Goal: Information Seeking & Learning: Learn about a topic

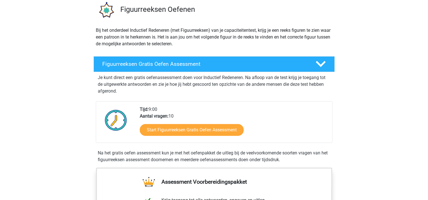
scroll to position [30, 0]
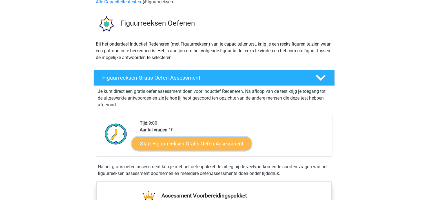
click at [207, 141] on link "Start Figuurreeksen Gratis Oefen Assessment" at bounding box center [191, 144] width 119 height 14
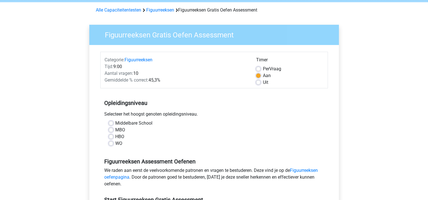
scroll to position [30, 0]
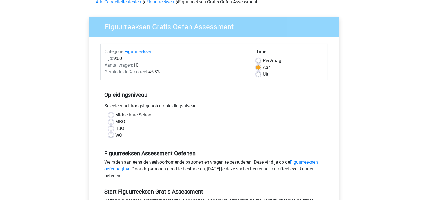
click at [115, 134] on div "WO" at bounding box center [214, 135] width 211 height 7
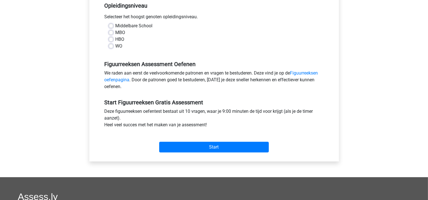
click at [115, 47] on label "WO" at bounding box center [118, 46] width 7 height 7
click at [112, 47] on input "WO" at bounding box center [111, 46] width 5 height 6
radio input "true"
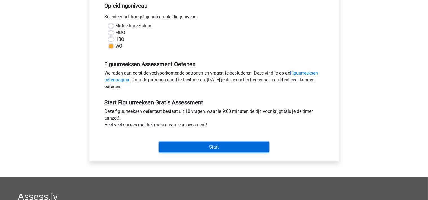
click at [206, 150] on input "Start" at bounding box center [214, 147] width 110 height 11
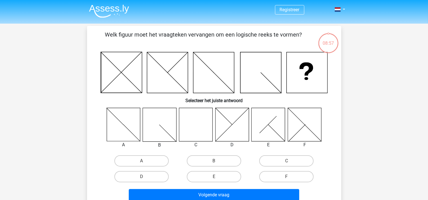
click at [188, 123] on icon at bounding box center [196, 125] width 34 height 34
click at [297, 164] on label "C" at bounding box center [286, 160] width 54 height 11
click at [290, 164] on input "C" at bounding box center [288, 163] width 4 height 4
radio input "true"
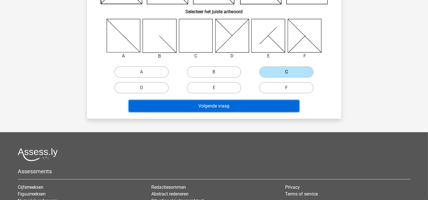
click at [256, 106] on button "Volgende vraag" at bounding box center [214, 106] width 170 height 12
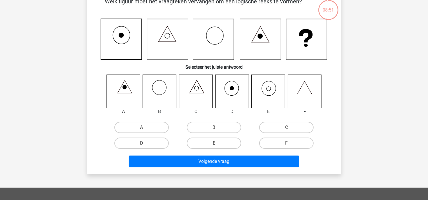
scroll to position [26, 0]
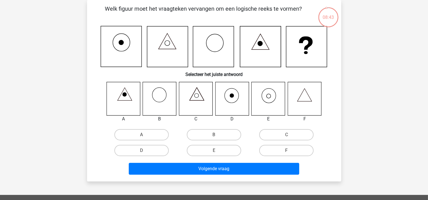
click at [266, 98] on icon at bounding box center [269, 99] width 34 height 34
click at [218, 151] on label "E" at bounding box center [214, 150] width 54 height 11
click at [217, 151] on input "E" at bounding box center [216, 153] width 4 height 4
radio input "true"
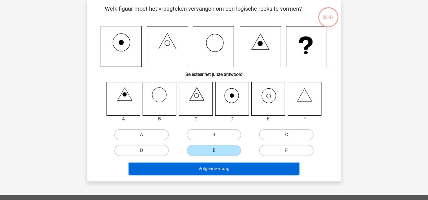
click at [227, 170] on button "Volgende vraag" at bounding box center [214, 169] width 170 height 12
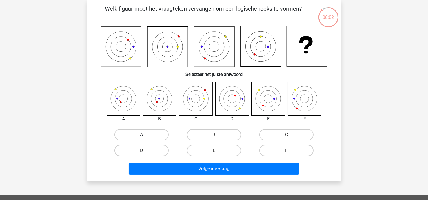
click at [143, 135] on label "A" at bounding box center [141, 134] width 54 height 11
click at [143, 135] on input "A" at bounding box center [143, 137] width 4 height 4
radio input "true"
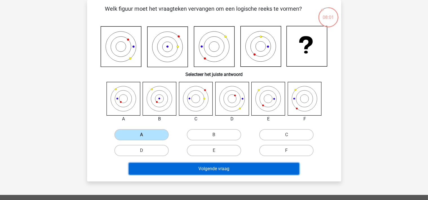
click at [224, 168] on button "Volgende vraag" at bounding box center [214, 169] width 170 height 12
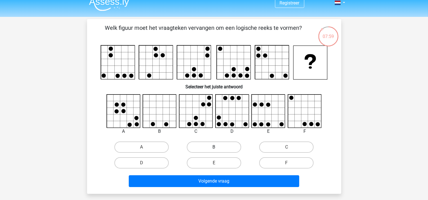
scroll to position [0, 0]
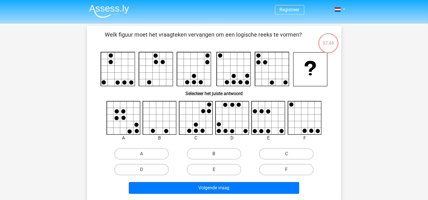
click at [41, 115] on div "Registreer Nederlands English" at bounding box center [214, 181] width 428 height 363
click at [277, 156] on label "C" at bounding box center [286, 153] width 54 height 11
click at [286, 156] on input "C" at bounding box center [288, 156] width 4 height 4
radio input "true"
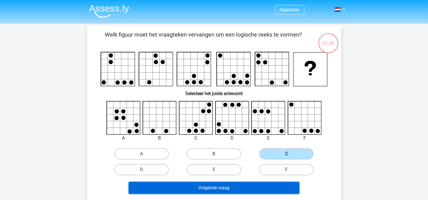
click at [257, 190] on button "Volgende vraag" at bounding box center [214, 188] width 170 height 12
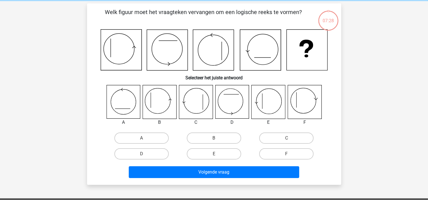
scroll to position [26, 0]
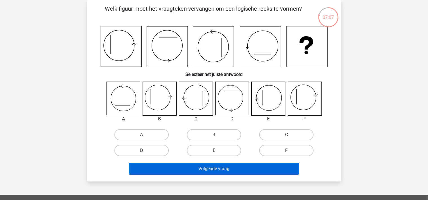
drag, startPoint x: 226, startPoint y: 154, endPoint x: 222, endPoint y: 169, distance: 16.4
click at [226, 154] on label "E" at bounding box center [214, 150] width 54 height 11
click at [217, 154] on input "E" at bounding box center [216, 153] width 4 height 4
radio input "true"
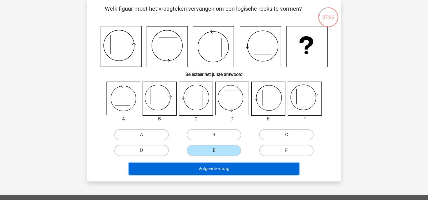
click at [222, 171] on button "Volgende vraag" at bounding box center [214, 169] width 170 height 12
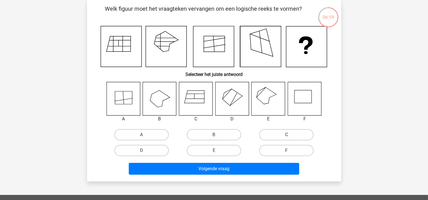
click at [303, 136] on label "C" at bounding box center [286, 134] width 54 height 11
click at [290, 136] on input "C" at bounding box center [288, 137] width 4 height 4
radio input "true"
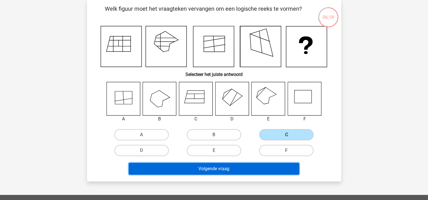
click at [266, 166] on button "Volgende vraag" at bounding box center [214, 169] width 170 height 12
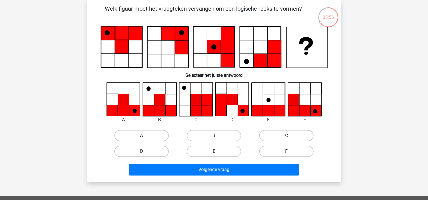
click at [147, 135] on label "A" at bounding box center [141, 135] width 54 height 11
click at [145, 136] on input "A" at bounding box center [143, 138] width 4 height 4
radio input "true"
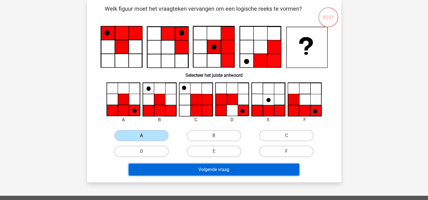
click at [274, 168] on button "Volgende vraag" at bounding box center [214, 170] width 170 height 12
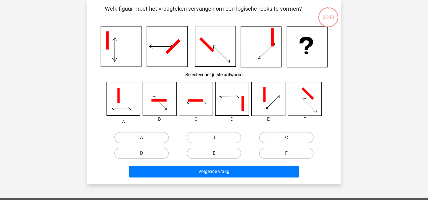
scroll to position [0, 0]
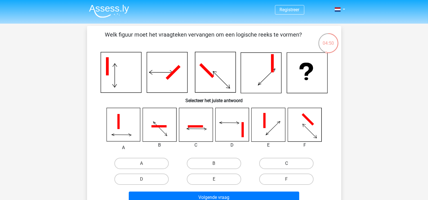
click at [287, 163] on label "C" at bounding box center [286, 163] width 54 height 11
click at [287, 164] on input "C" at bounding box center [288, 166] width 4 height 4
radio input "true"
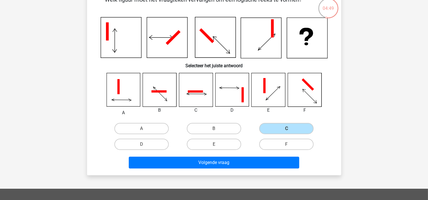
scroll to position [59, 0]
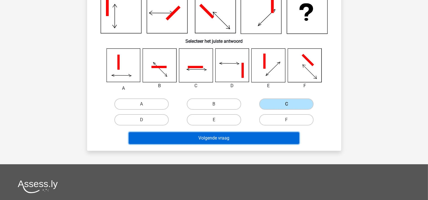
click at [247, 140] on button "Volgende vraag" at bounding box center [214, 138] width 170 height 12
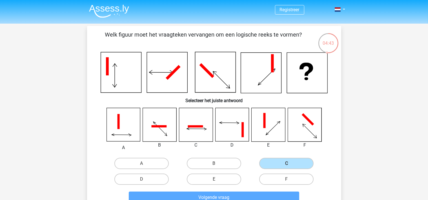
scroll to position [30, 0]
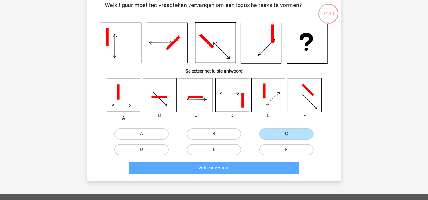
click at [224, 155] on div "E" at bounding box center [214, 150] width 72 height 16
click at [226, 150] on label "E" at bounding box center [214, 149] width 54 height 11
click at [217, 150] on input "E" at bounding box center [216, 152] width 4 height 4
radio input "true"
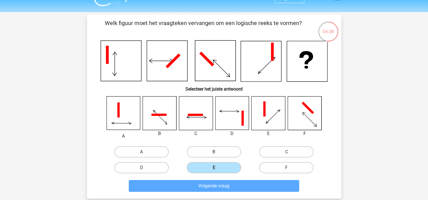
scroll to position [0, 0]
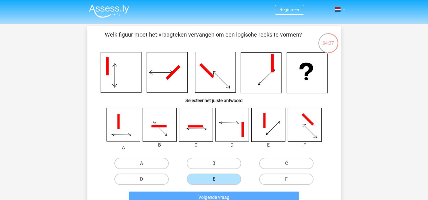
click at [170, 167] on div "A" at bounding box center [142, 163] width 68 height 11
click at [155, 164] on label "A" at bounding box center [141, 163] width 54 height 11
click at [145, 164] on input "A" at bounding box center [143, 166] width 4 height 4
radio input "true"
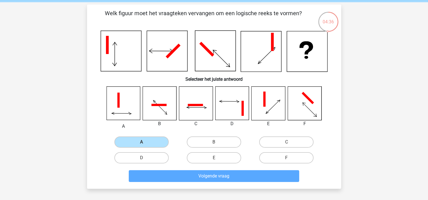
scroll to position [30, 0]
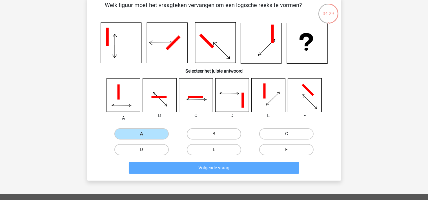
click at [284, 129] on label "C" at bounding box center [286, 133] width 54 height 11
click at [286, 134] on input "C" at bounding box center [288, 136] width 4 height 4
radio input "true"
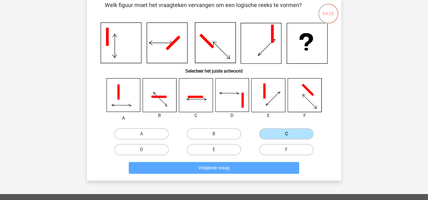
click at [261, 90] on icon at bounding box center [269, 96] width 34 height 34
click at [306, 56] on icon at bounding box center [307, 43] width 41 height 41
click at [215, 132] on label "B" at bounding box center [214, 133] width 54 height 11
click at [215, 134] on input "B" at bounding box center [216, 136] width 4 height 4
radio input "true"
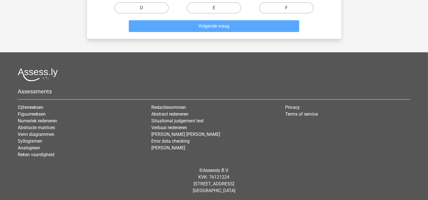
scroll to position [23, 0]
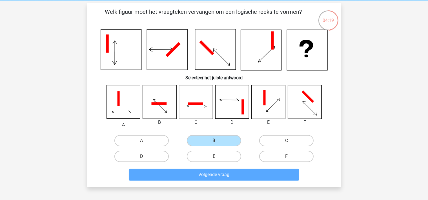
click at [199, 87] on icon at bounding box center [196, 102] width 34 height 34
drag, startPoint x: 178, startPoint y: 72, endPoint x: 172, endPoint y: 66, distance: 8.2
click at [177, 72] on h6 "Selecteer het juiste antwoord" at bounding box center [214, 76] width 236 height 10
click at [171, 62] on icon at bounding box center [167, 50] width 41 height 41
click at [127, 53] on icon at bounding box center [121, 50] width 41 height 41
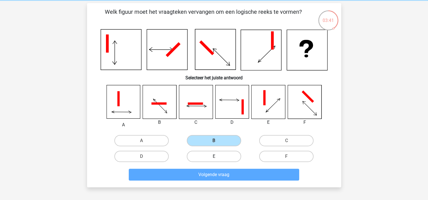
click at [233, 159] on label "E" at bounding box center [214, 156] width 54 height 11
click at [217, 159] on input "E" at bounding box center [216, 159] width 4 height 4
radio input "true"
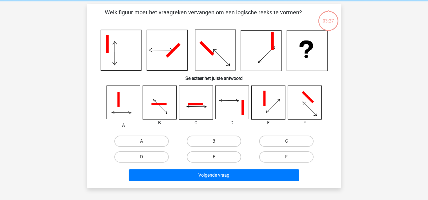
scroll to position [30, 0]
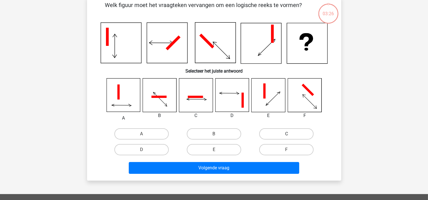
click at [284, 138] on label "C" at bounding box center [286, 133] width 54 height 11
click at [282, 135] on label "C" at bounding box center [286, 133] width 54 height 11
click at [286, 135] on input "C" at bounding box center [288, 136] width 4 height 4
radio input "true"
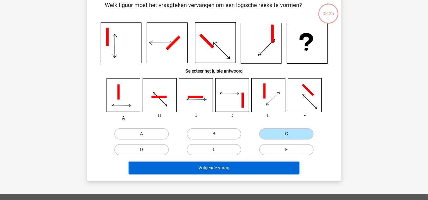
click at [253, 168] on button "Volgende vraag" at bounding box center [214, 168] width 170 height 12
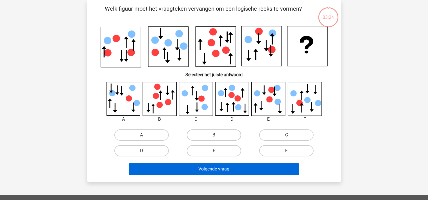
scroll to position [26, 0]
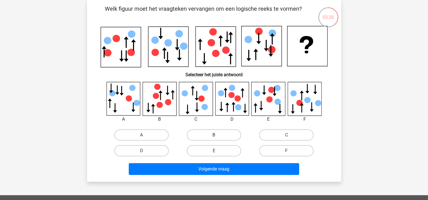
click at [228, 139] on label "B" at bounding box center [214, 135] width 54 height 11
click at [217, 139] on input "B" at bounding box center [216, 137] width 4 height 4
radio input "true"
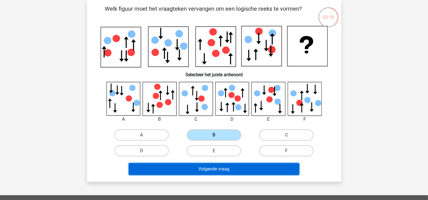
click at [237, 170] on button "Volgende vraag" at bounding box center [214, 169] width 170 height 12
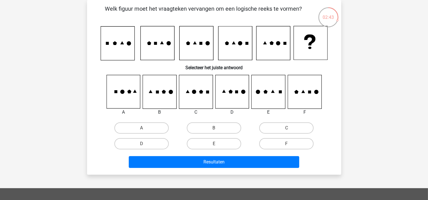
click at [215, 145] on input "E" at bounding box center [216, 146] width 4 height 4
radio input "true"
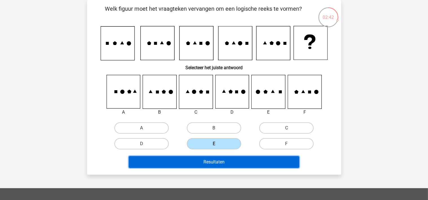
click at [219, 166] on button "Resultaten" at bounding box center [214, 162] width 170 height 12
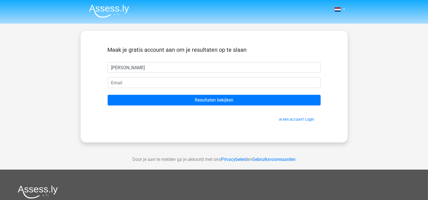
type input "[PERSON_NAME]"
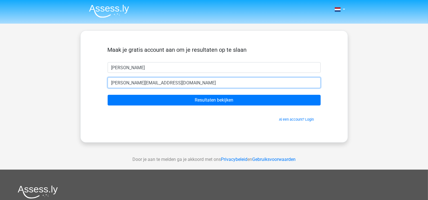
type input "[PERSON_NAME][EMAIL_ADDRESS][DOMAIN_NAME]"
click at [108, 95] on input "Resultaten bekijken" at bounding box center [214, 100] width 213 height 11
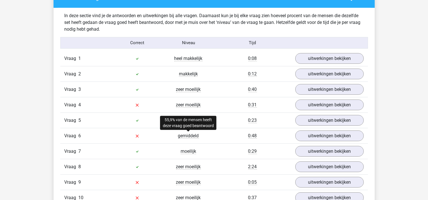
scroll to position [446, 0]
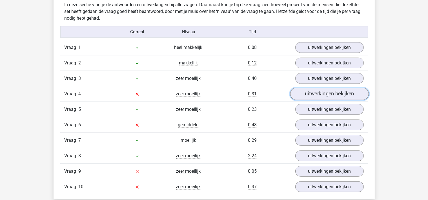
click at [302, 92] on link "uitwerkingen bekijken" at bounding box center [329, 94] width 79 height 12
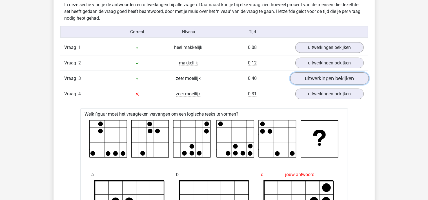
click at [313, 79] on link "uitwerkingen bekijken" at bounding box center [329, 78] width 79 height 12
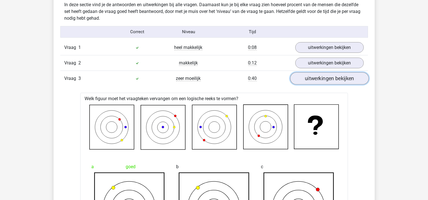
click at [314, 78] on link "uitwerkingen bekijken" at bounding box center [329, 78] width 79 height 12
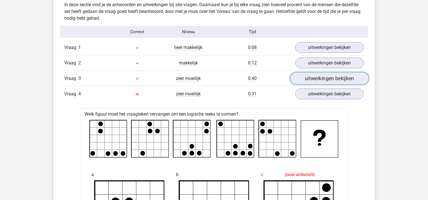
click at [313, 77] on link "uitwerkingen bekijken" at bounding box center [329, 78] width 79 height 12
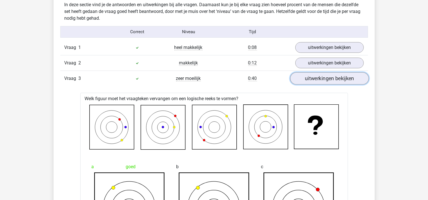
click at [313, 77] on link "uitwerkingen bekijken" at bounding box center [329, 78] width 79 height 12
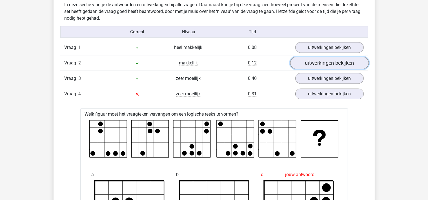
click at [317, 62] on link "uitwerkingen bekijken" at bounding box center [329, 63] width 79 height 12
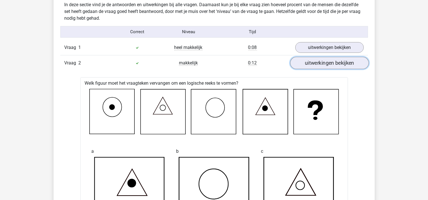
click at [317, 62] on link "uitwerkingen bekijken" at bounding box center [329, 63] width 79 height 12
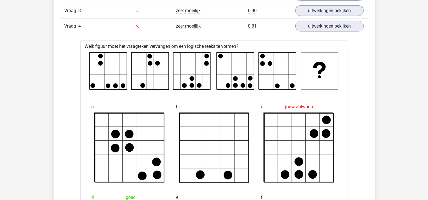
scroll to position [506, 0]
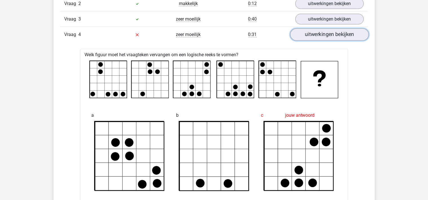
click at [338, 37] on link "uitwerkingen bekijken" at bounding box center [329, 34] width 79 height 12
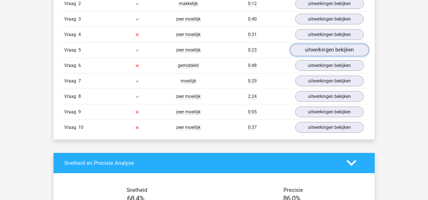
click at [331, 52] on link "uitwerkingen bekijken" at bounding box center [329, 50] width 79 height 12
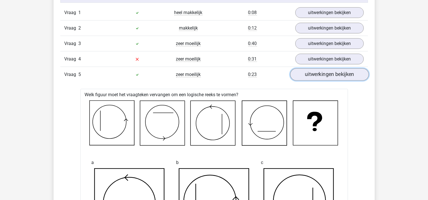
scroll to position [446, 0]
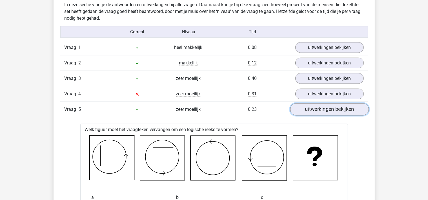
click at [330, 105] on link "uitwerkingen bekijken" at bounding box center [329, 109] width 79 height 12
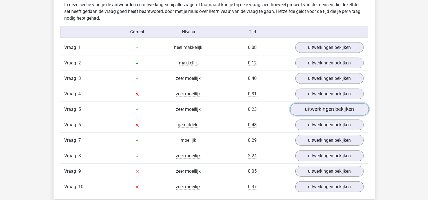
click at [324, 105] on link "uitwerkingen bekijken" at bounding box center [329, 109] width 79 height 12
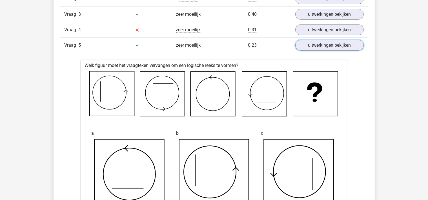
scroll to position [476, 0]
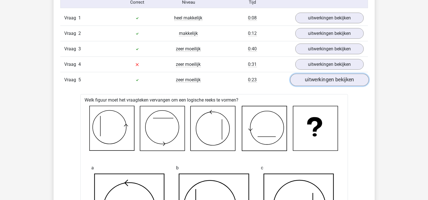
click at [328, 82] on link "uitwerkingen bekijken" at bounding box center [329, 80] width 79 height 12
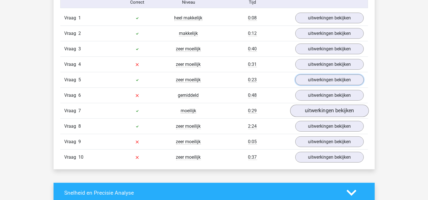
scroll to position [506, 0]
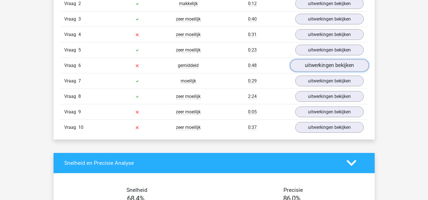
click at [322, 67] on link "uitwerkingen bekijken" at bounding box center [329, 65] width 79 height 12
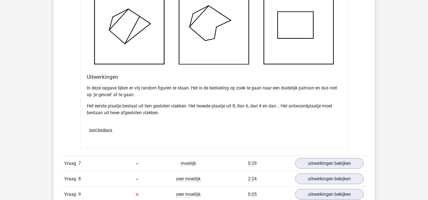
scroll to position [803, 0]
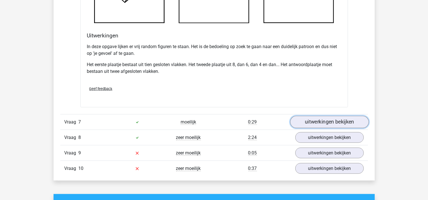
click at [323, 121] on link "uitwerkingen bekijken" at bounding box center [329, 122] width 79 height 12
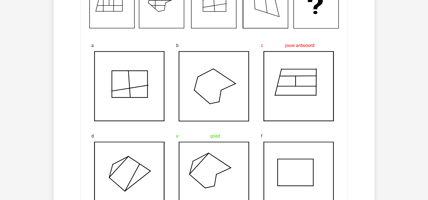
scroll to position [535, 0]
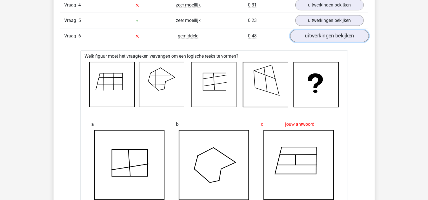
click at [335, 37] on link "uitwerkingen bekijken" at bounding box center [329, 36] width 79 height 12
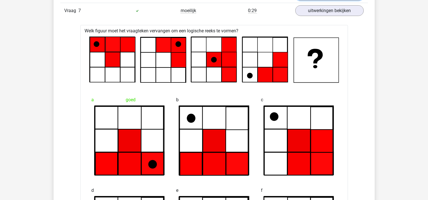
scroll to position [565, 0]
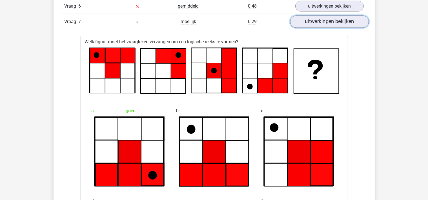
click at [339, 23] on link "uitwerkingen bekijken" at bounding box center [329, 21] width 79 height 12
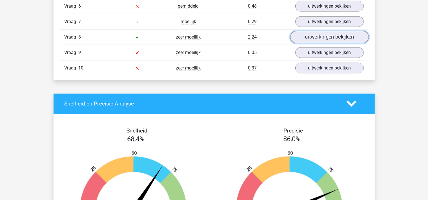
click at [327, 40] on link "uitwerkingen bekijken" at bounding box center [329, 37] width 79 height 12
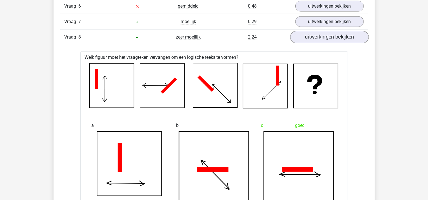
click at [348, 43] on div "Vraag 8 zeer moeilijk 2:24 uitwerkingen bekijken" at bounding box center [214, 36] width 308 height 15
click at [348, 39] on link "uitwerkingen bekijken" at bounding box center [329, 37] width 79 height 12
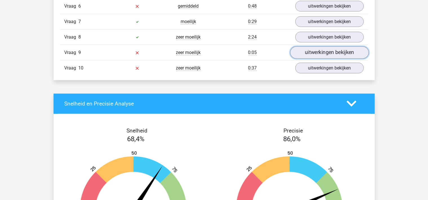
click at [332, 52] on link "uitwerkingen bekijken" at bounding box center [329, 52] width 79 height 12
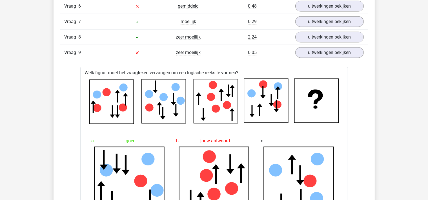
click at [334, 57] on div "Vraag 9 zeer moeilijk 0:05 uitwerkingen bekijken" at bounding box center [214, 52] width 308 height 15
click at [331, 54] on link "uitwerkingen bekijken" at bounding box center [329, 52] width 79 height 12
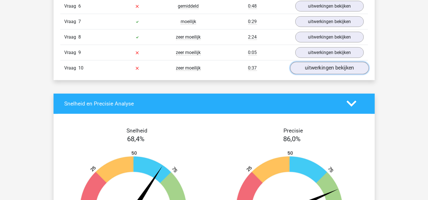
click at [327, 64] on link "uitwerkingen bekijken" at bounding box center [329, 68] width 79 height 12
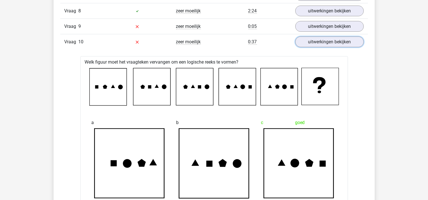
scroll to position [535, 0]
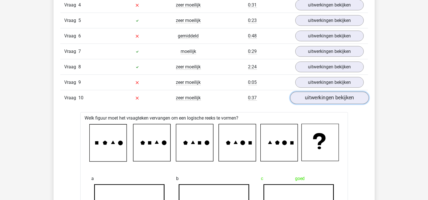
click at [340, 96] on link "uitwerkingen bekijken" at bounding box center [329, 98] width 79 height 12
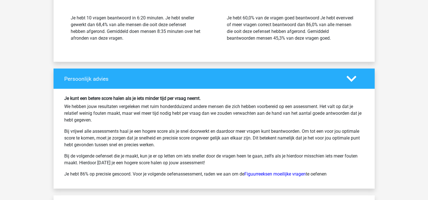
scroll to position [773, 0]
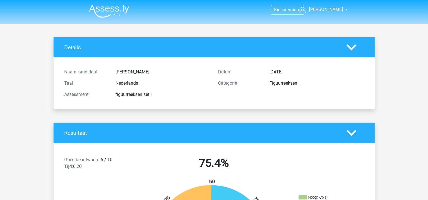
click at [105, 14] on img at bounding box center [109, 11] width 40 height 13
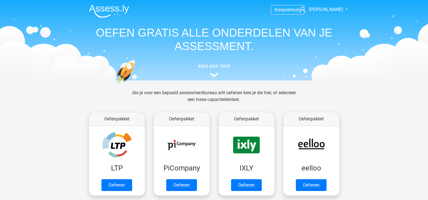
scroll to position [59, 0]
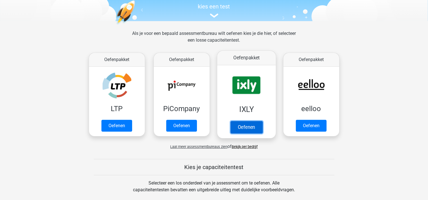
click at [253, 125] on link "Oefenen" at bounding box center [246, 127] width 32 height 12
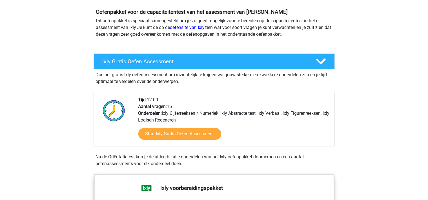
scroll to position [59, 0]
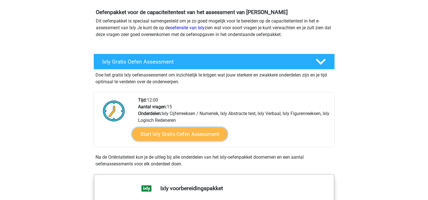
click at [209, 135] on link "Start Ixly Gratis Oefen Assessment" at bounding box center [179, 135] width 95 height 14
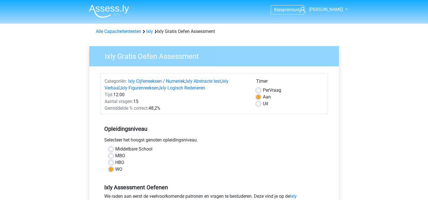
scroll to position [59, 0]
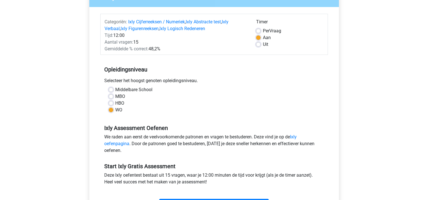
click at [222, 134] on div "Ixly Assessment Oefenen We raden aan eerst de veelvoorkomende patronen en vrage…" at bounding box center [214, 137] width 228 height 38
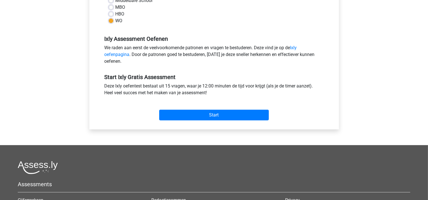
click at [222, 134] on div "Ixly Gratis Oefen Assessment Categoriën: Ixly Cijferreeksen / Numeriek , Ixly A…" at bounding box center [214, 16] width 259 height 257
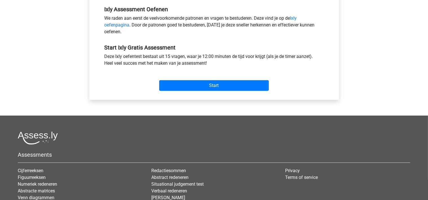
click at [199, 16] on div "Ixly Assessment Oefenen We raden aan eerst de veelvoorkomende patronen en vrage…" at bounding box center [214, 18] width 228 height 38
drag, startPoint x: 199, startPoint y: 16, endPoint x: 221, endPoint y: 11, distance: 22.5
click at [212, 15] on div "We raden aan eerst de veelvoorkomende patronen en vragen te bestuderen. Deze vi…" at bounding box center [214, 26] width 228 height 23
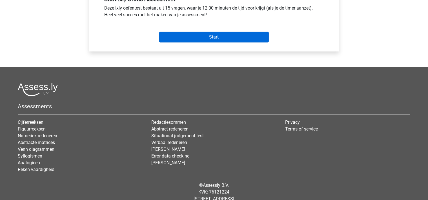
scroll to position [242, 0]
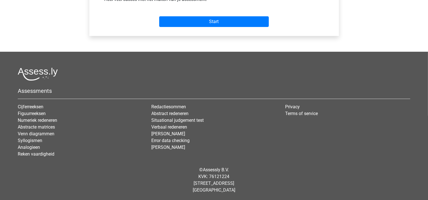
click at [205, 54] on footer "Assessments Cijferreeksen Figuurreeksen Numeriek redeneren Abstracte matrices V…" at bounding box center [214, 126] width 428 height 149
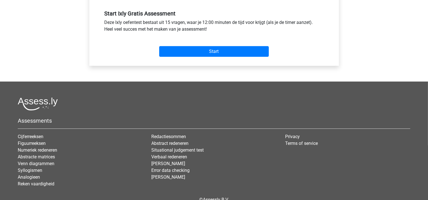
scroll to position [153, 0]
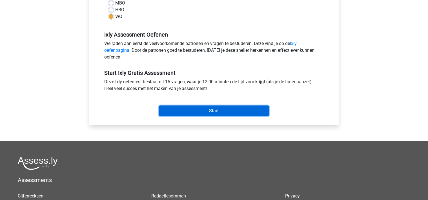
click at [220, 111] on input "Start" at bounding box center [214, 111] width 110 height 11
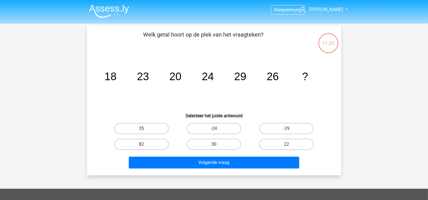
click at [217, 142] on label "30" at bounding box center [214, 144] width 54 height 11
click at [217, 145] on input "30" at bounding box center [216, 147] width 4 height 4
radio input "true"
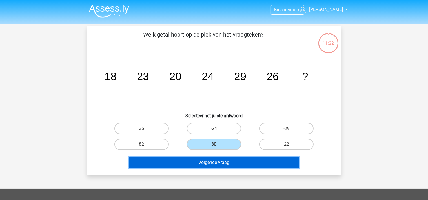
click at [228, 165] on button "Volgende vraag" at bounding box center [214, 163] width 170 height 12
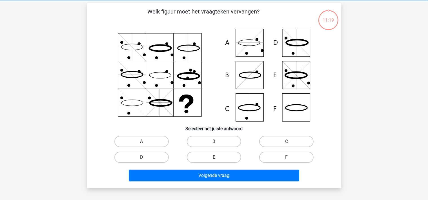
scroll to position [26, 0]
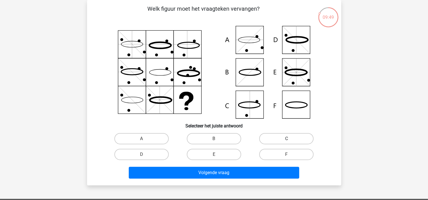
click at [280, 140] on label "C" at bounding box center [286, 138] width 54 height 11
click at [286, 140] on input "C" at bounding box center [288, 141] width 4 height 4
radio input "true"
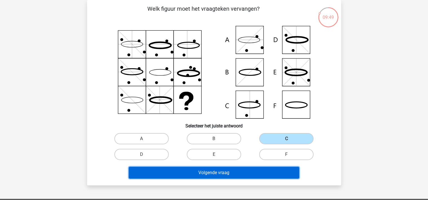
click at [250, 177] on button "Volgende vraag" at bounding box center [214, 173] width 170 height 12
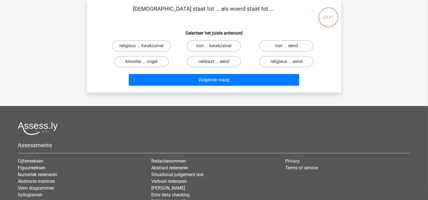
click at [35, 52] on div "Kies premium christopher [EMAIL_ADDRESS][DOMAIN_NAME]" at bounding box center [214, 114] width 428 height 281
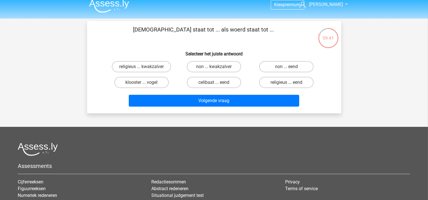
scroll to position [0, 0]
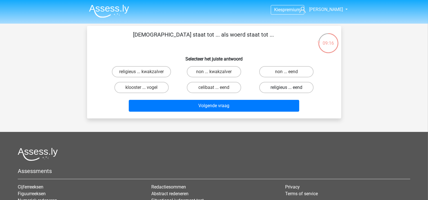
click at [294, 89] on label "religieus ... eend" at bounding box center [286, 87] width 54 height 11
click at [290, 89] on input "religieus ... eend" at bounding box center [288, 90] width 4 height 4
radio input "true"
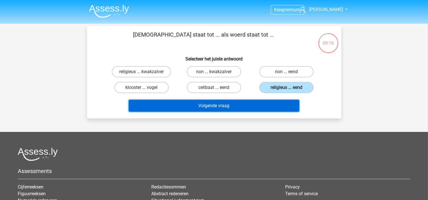
click at [267, 102] on button "Volgende vraag" at bounding box center [214, 106] width 170 height 12
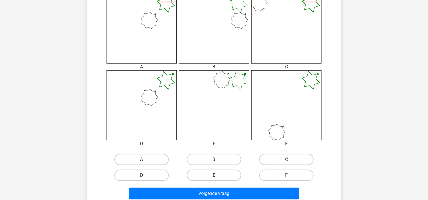
scroll to position [175, 0]
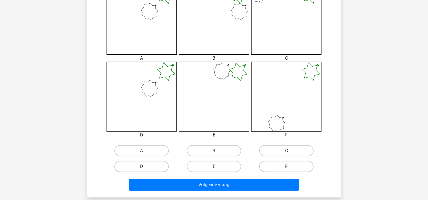
click at [282, 154] on label "C" at bounding box center [286, 150] width 54 height 11
click at [286, 154] on input "C" at bounding box center [288, 153] width 4 height 4
radio input "true"
click at [148, 168] on label "D" at bounding box center [141, 166] width 54 height 11
click at [145, 168] on input "D" at bounding box center [143, 169] width 4 height 4
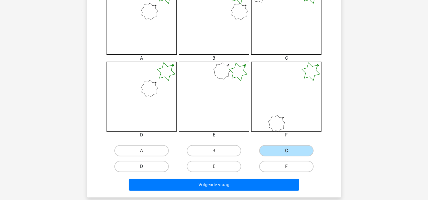
radio input "true"
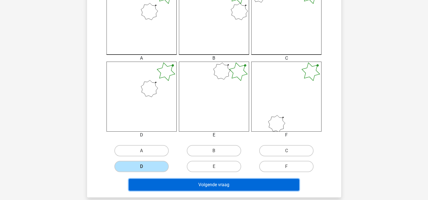
click at [201, 186] on button "Volgende vraag" at bounding box center [214, 185] width 170 height 12
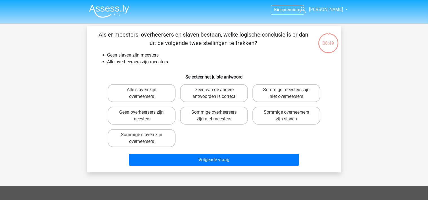
scroll to position [0, 0]
click at [202, 91] on label "Geen van de andere antwoorden is correct" at bounding box center [214, 93] width 68 height 18
click at [214, 91] on input "Geen van de andere antwoorden is correct" at bounding box center [216, 92] width 4 height 4
radio input "true"
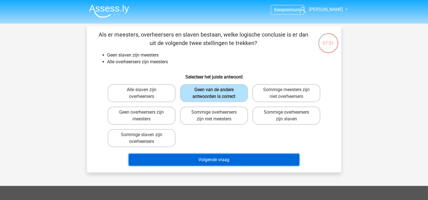
click at [245, 159] on button "Volgende vraag" at bounding box center [214, 160] width 170 height 12
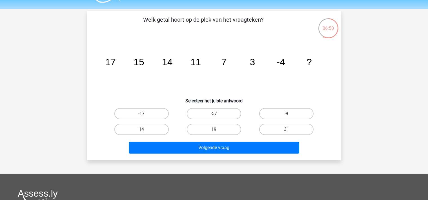
scroll to position [30, 0]
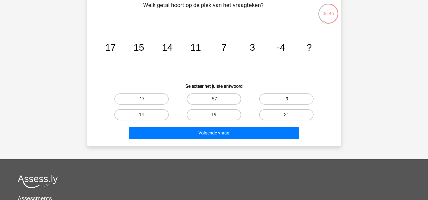
click at [301, 99] on label "-9" at bounding box center [286, 99] width 54 height 11
click at [290, 99] on input "-9" at bounding box center [288, 101] width 4 height 4
radio input "true"
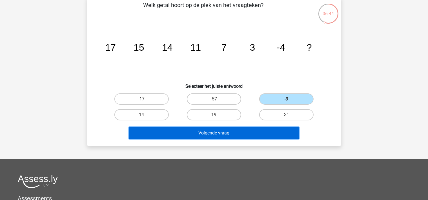
click at [270, 133] on button "Volgende vraag" at bounding box center [214, 133] width 170 height 12
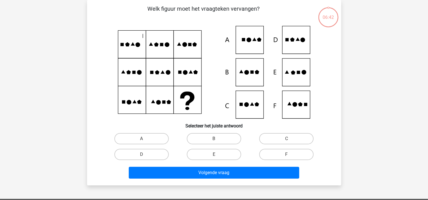
scroll to position [26, 0]
click at [210, 155] on label "E" at bounding box center [214, 154] width 54 height 11
click at [214, 155] on input "E" at bounding box center [216, 157] width 4 height 4
radio input "true"
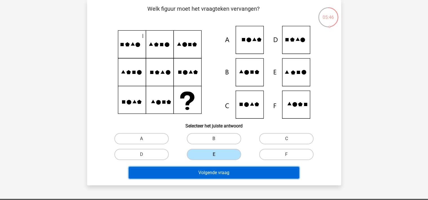
click at [213, 170] on button "Volgende vraag" at bounding box center [214, 173] width 170 height 12
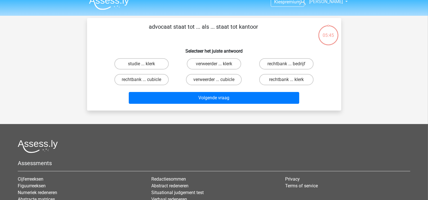
scroll to position [0, 0]
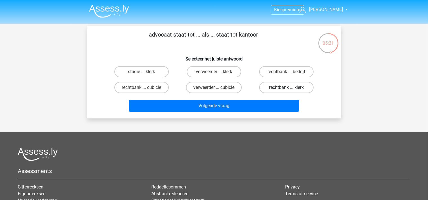
click at [282, 91] on label "rechtbank ... klerk" at bounding box center [286, 87] width 54 height 11
click at [286, 91] on input "rechtbank ... klerk" at bounding box center [288, 90] width 4 height 4
radio input "true"
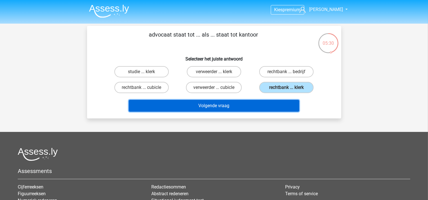
click at [270, 108] on button "Volgende vraag" at bounding box center [214, 106] width 170 height 12
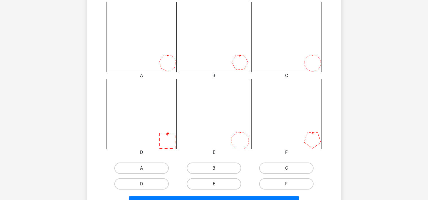
scroll to position [175, 0]
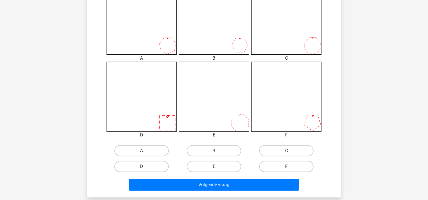
click at [152, 150] on label "A" at bounding box center [141, 150] width 54 height 11
click at [145, 151] on input "A" at bounding box center [143, 153] width 4 height 4
radio input "true"
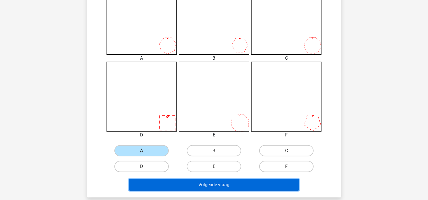
click at [230, 185] on button "Volgende vraag" at bounding box center [214, 185] width 170 height 12
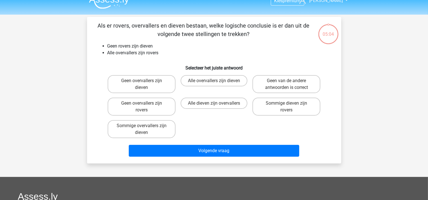
scroll to position [0, 0]
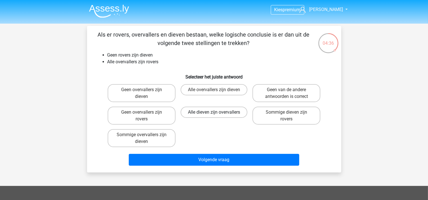
click at [230, 115] on label "Alle dieven zijn overvallers" at bounding box center [214, 112] width 67 height 11
click at [217, 115] on input "Alle dieven zijn overvallers" at bounding box center [216, 114] width 4 height 4
radio input "true"
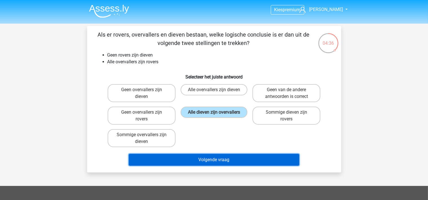
click at [237, 156] on button "Volgende vraag" at bounding box center [214, 160] width 170 height 12
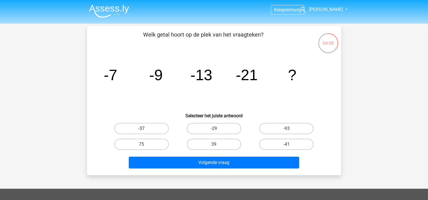
click at [148, 127] on label "-37" at bounding box center [141, 128] width 54 height 11
click at [145, 129] on input "-37" at bounding box center [143, 131] width 4 height 4
radio input "true"
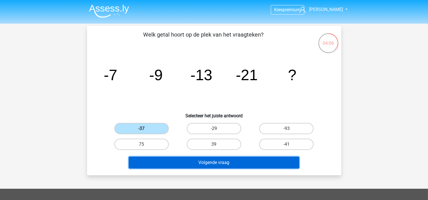
click at [196, 159] on button "Volgende vraag" at bounding box center [214, 163] width 170 height 12
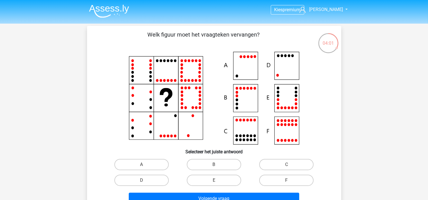
click at [88, 101] on div "Welk figuur moet het vraagteken vervangen?" at bounding box center [214, 119] width 254 height 186
click at [54, 90] on div "Kies premium christopher [EMAIL_ADDRESS][DOMAIN_NAME]" at bounding box center [214, 187] width 428 height 374
click at [279, 125] on icon at bounding box center [278, 124] width 3 height 3
click at [281, 174] on div "F" at bounding box center [286, 181] width 72 height 16
click at [282, 178] on label "F" at bounding box center [286, 180] width 54 height 11
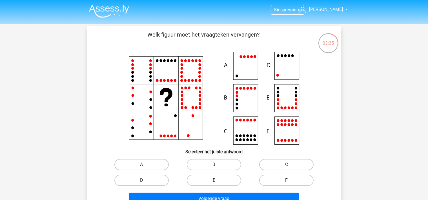
click at [286, 181] on input "F" at bounding box center [288, 183] width 4 height 4
radio input "true"
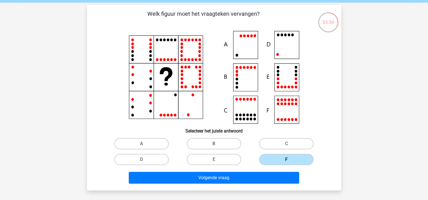
scroll to position [30, 0]
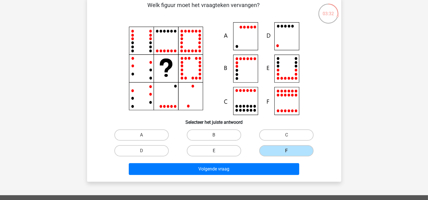
click at [223, 153] on label "E" at bounding box center [214, 150] width 54 height 11
click at [217, 153] on input "E" at bounding box center [216, 153] width 4 height 4
radio input "true"
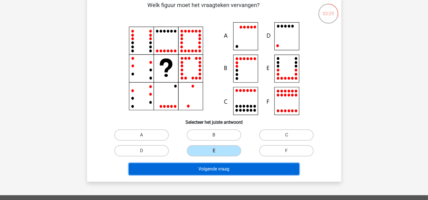
click at [202, 170] on button "Volgende vraag" at bounding box center [214, 169] width 170 height 12
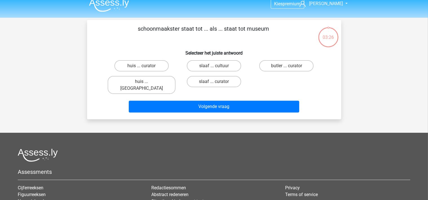
scroll to position [0, 0]
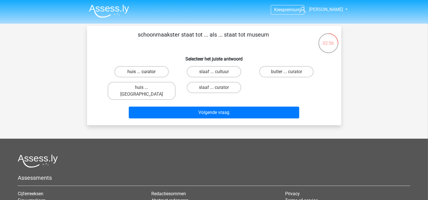
click at [154, 74] on label "huis ... curator" at bounding box center [141, 71] width 54 height 11
click at [145, 74] on input "huis ... curator" at bounding box center [143, 74] width 4 height 4
radio input "true"
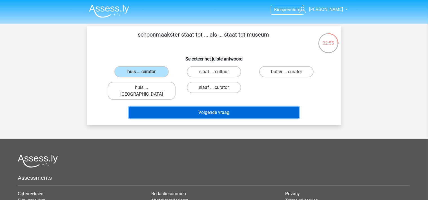
click at [214, 108] on button "Volgende vraag" at bounding box center [214, 113] width 170 height 12
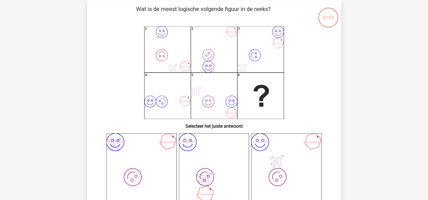
scroll to position [26, 0]
click at [97, 71] on div "image/svg+xml image/svg+xml 1 image/svg+xml image/svg+xml 2 image/svg+xml image…" at bounding box center [214, 72] width 236 height 93
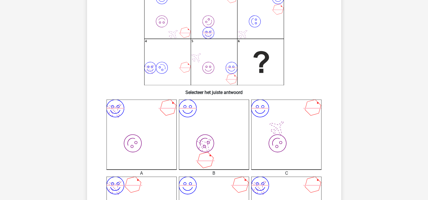
scroll to position [30, 0]
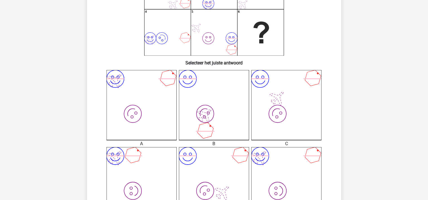
click at [108, 95] on icon "image/svg+xml image/svg+xml" at bounding box center [141, 105] width 70 height 70
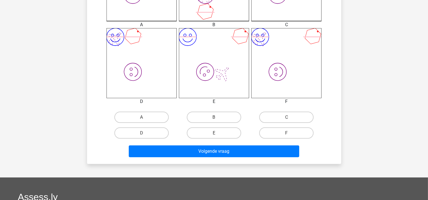
click at [146, 125] on div "D" at bounding box center [141, 133] width 72 height 16
click at [147, 121] on label "A" at bounding box center [141, 117] width 54 height 11
click at [145, 121] on input "A" at bounding box center [143, 119] width 4 height 4
radio input "true"
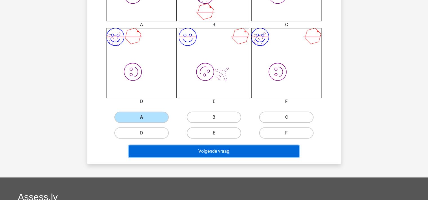
click at [183, 149] on button "Volgende vraag" at bounding box center [214, 152] width 170 height 12
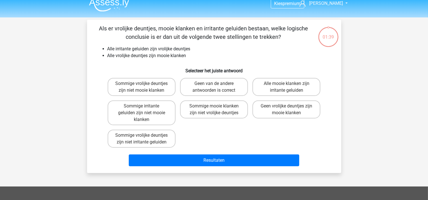
scroll to position [0, 0]
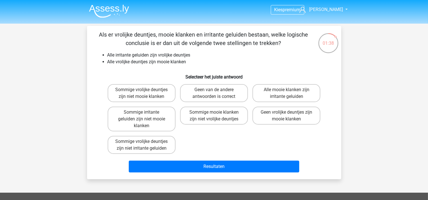
click at [35, 97] on div "Kies premium christopher [EMAIL_ADDRESS][DOMAIN_NAME]" at bounding box center [214, 171] width 428 height 342
click at [139, 145] on label "Sommige vrolijke deuntjes zijn niet irritante geluiden" at bounding box center [142, 145] width 68 height 18
click at [141, 145] on input "Sommige vrolijke deuntjes zijn niet irritante geluiden" at bounding box center [143, 144] width 4 height 4
radio input "true"
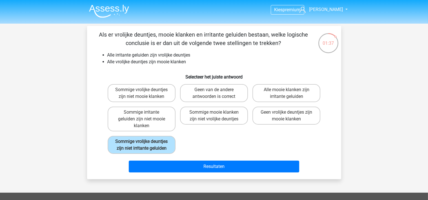
click at [190, 156] on div "Sommige vrolijke deuntjes zijn niet mooie klanken Geen van de andere antwoorden…" at bounding box center [213, 119] width 217 height 74
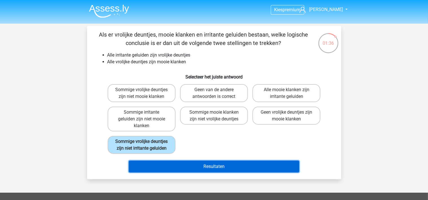
click at [199, 173] on button "Resultaten" at bounding box center [214, 167] width 170 height 12
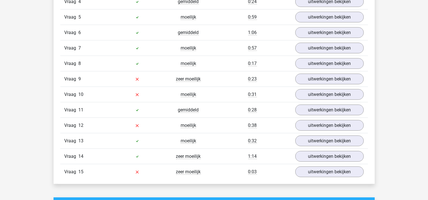
scroll to position [744, 0]
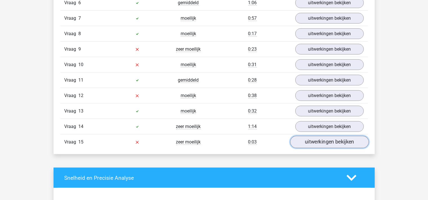
click at [316, 142] on link "uitwerkingen bekijken" at bounding box center [329, 142] width 79 height 12
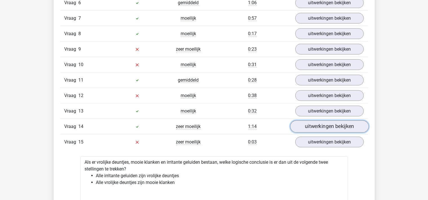
click at [317, 125] on link "uitwerkingen bekijken" at bounding box center [329, 127] width 79 height 12
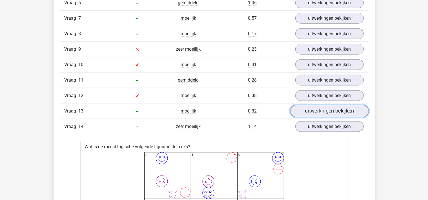
click at [319, 111] on link "uitwerkingen bekijken" at bounding box center [329, 111] width 79 height 12
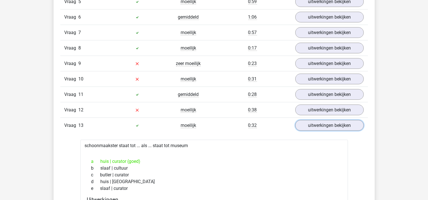
scroll to position [714, 0]
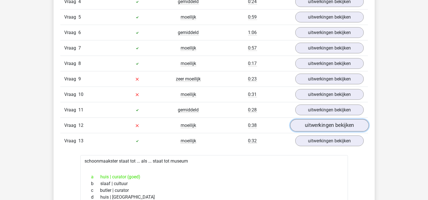
click at [316, 119] on link "uitwerkingen bekijken" at bounding box center [329, 125] width 79 height 12
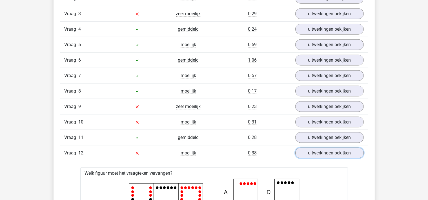
scroll to position [684, 0]
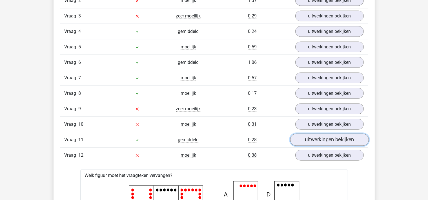
click at [321, 141] on link "uitwerkingen bekijken" at bounding box center [329, 140] width 79 height 12
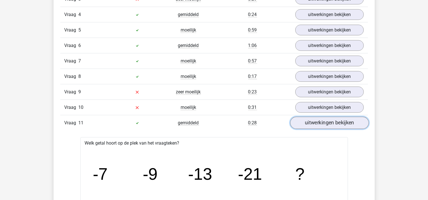
scroll to position [654, 0]
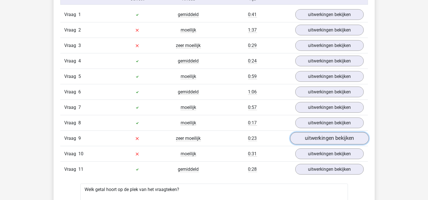
click at [320, 139] on link "uitwerkingen bekijken" at bounding box center [329, 138] width 79 height 12
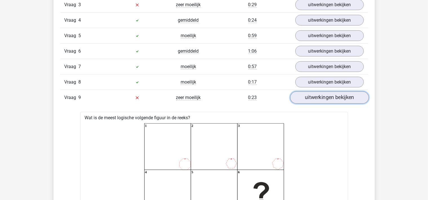
scroll to position [684, 0]
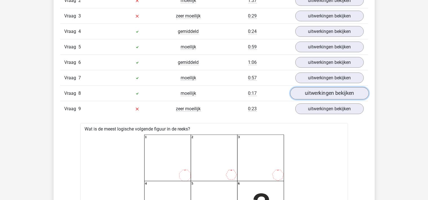
click at [318, 94] on link "uitwerkingen bekijken" at bounding box center [329, 93] width 79 height 12
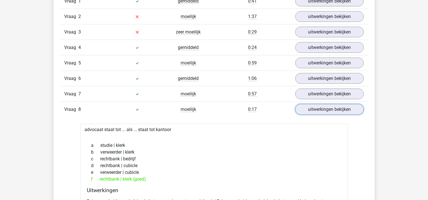
scroll to position [654, 0]
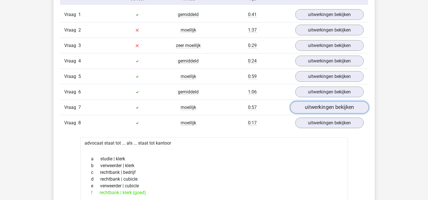
click at [313, 108] on link "uitwerkingen bekijken" at bounding box center [329, 107] width 79 height 12
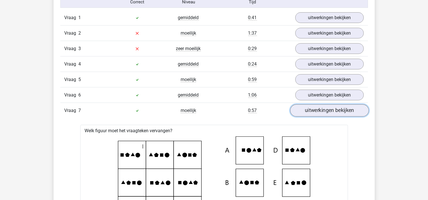
scroll to position [624, 0]
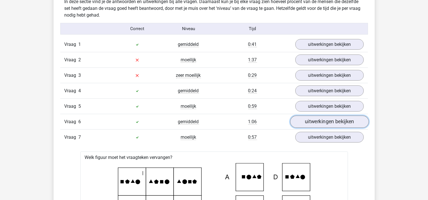
click at [314, 122] on link "uitwerkingen bekijken" at bounding box center [329, 122] width 79 height 12
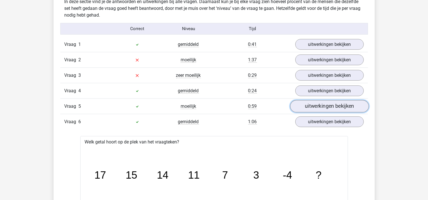
click at [328, 104] on link "uitwerkingen bekijken" at bounding box center [329, 106] width 79 height 12
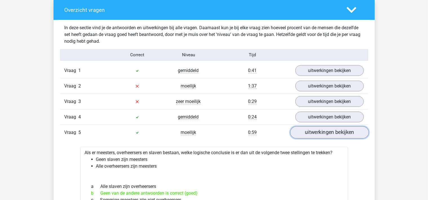
scroll to position [595, 0]
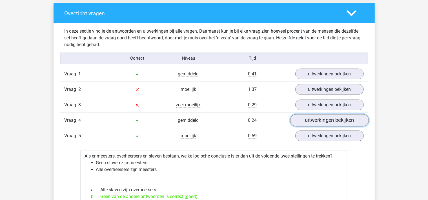
click at [323, 118] on link "uitwerkingen bekijken" at bounding box center [329, 120] width 79 height 12
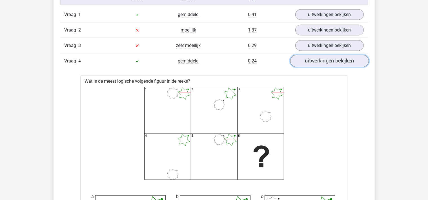
scroll to position [624, 0]
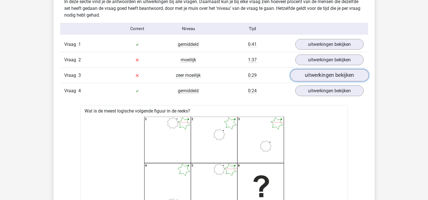
click at [316, 74] on link "uitwerkingen bekijken" at bounding box center [329, 75] width 79 height 12
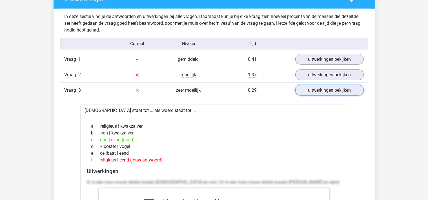
scroll to position [595, 0]
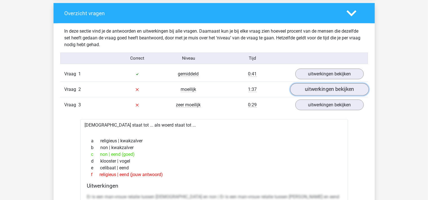
click at [316, 87] on link "uitwerkingen bekijken" at bounding box center [329, 89] width 79 height 12
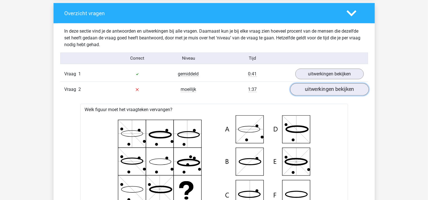
click at [317, 88] on link "uitwerkingen bekijken" at bounding box center [329, 89] width 79 height 12
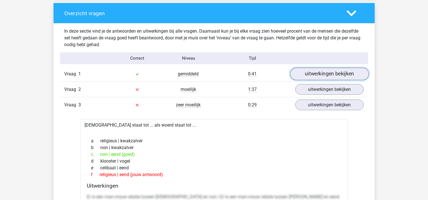
click at [316, 74] on link "uitwerkingen bekijken" at bounding box center [329, 74] width 79 height 12
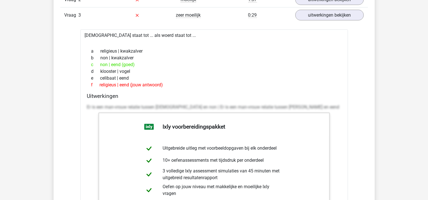
scroll to position [0, 0]
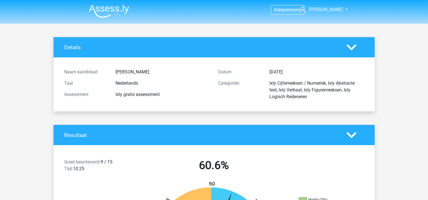
click at [109, 7] on img at bounding box center [109, 11] width 40 height 13
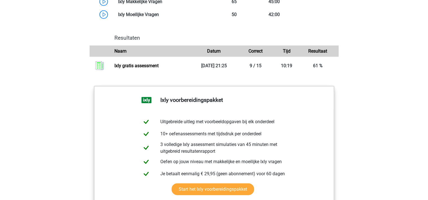
scroll to position [535, 0]
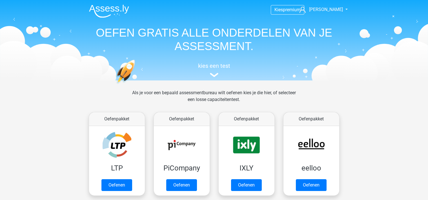
scroll to position [59, 0]
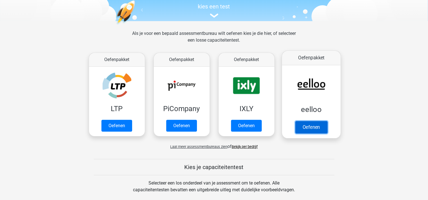
click at [307, 123] on link "Oefenen" at bounding box center [311, 127] width 32 height 12
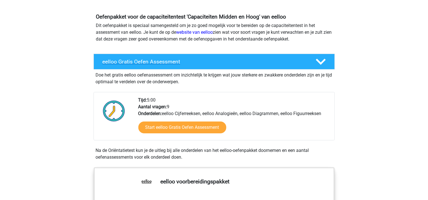
scroll to position [89, 0]
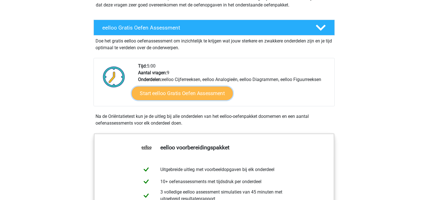
click at [207, 92] on link "Start eelloo Gratis Oefen Assessment" at bounding box center [182, 94] width 101 height 14
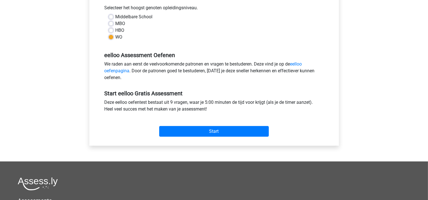
scroll to position [178, 0]
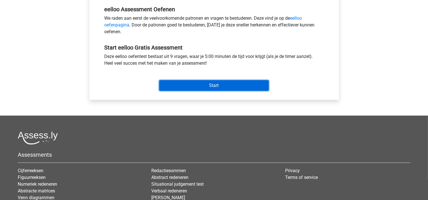
click at [211, 88] on input "Start" at bounding box center [214, 85] width 110 height 11
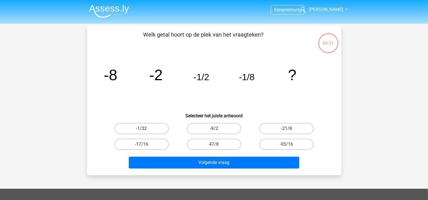
click at [140, 126] on label "-1/32" at bounding box center [141, 128] width 54 height 11
click at [141, 129] on input "-1/32" at bounding box center [143, 131] width 4 height 4
radio input "true"
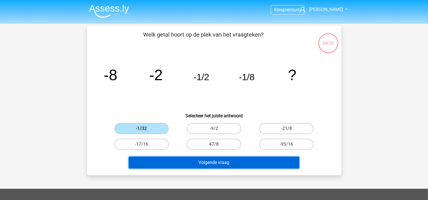
click at [175, 162] on button "Volgende vraag" at bounding box center [214, 163] width 170 height 12
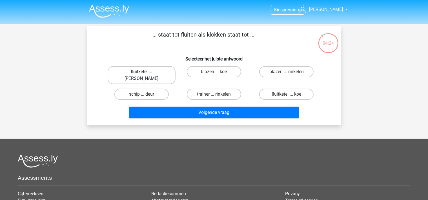
click at [150, 73] on label "fluitketel ... [PERSON_NAME]" at bounding box center [142, 75] width 68 height 18
click at [145, 73] on input "fluitketel ... luiden" at bounding box center [143, 74] width 4 height 4
radio input "true"
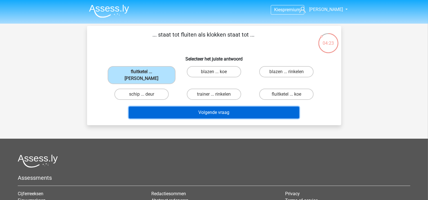
click at [188, 108] on button "Volgende vraag" at bounding box center [214, 113] width 170 height 12
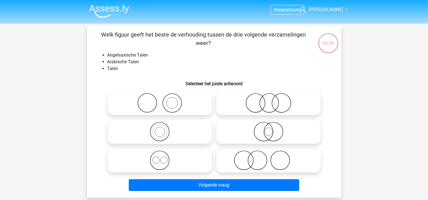
click at [161, 162] on icon at bounding box center [160, 161] width 100 height 20
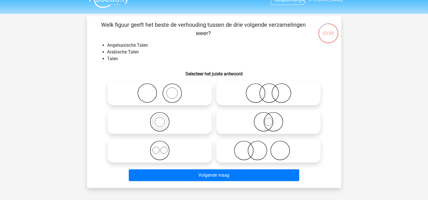
scroll to position [59, 0]
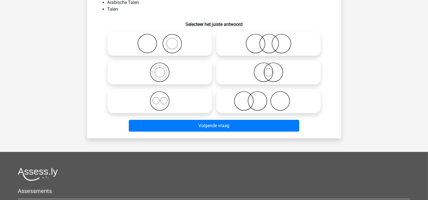
click at [155, 105] on icon at bounding box center [160, 101] width 100 height 20
click at [160, 98] on input "radio" at bounding box center [162, 97] width 4 height 4
radio input "true"
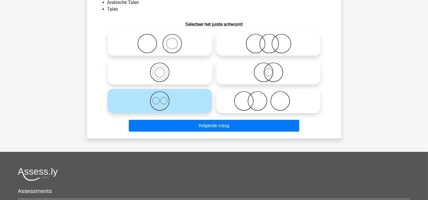
click at [152, 100] on icon at bounding box center [160, 101] width 100 height 20
click at [160, 98] on input "radio" at bounding box center [162, 97] width 4 height 4
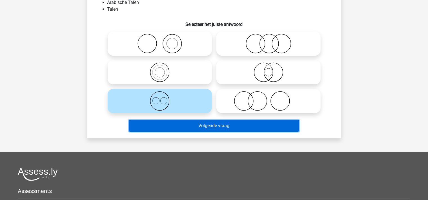
click at [205, 128] on button "Volgende vraag" at bounding box center [214, 126] width 170 height 12
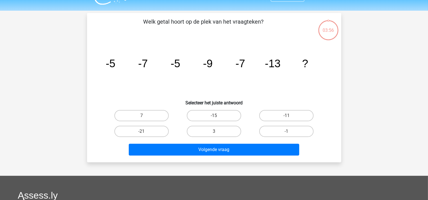
scroll to position [0, 0]
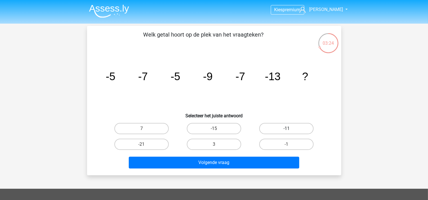
click at [291, 126] on label "-11" at bounding box center [286, 128] width 54 height 11
click at [290, 129] on input "-11" at bounding box center [288, 131] width 4 height 4
radio input "true"
click at [254, 172] on div "Welk getal hoort op de plek van het vraagteken? image/svg+xml -5 -7 -5 -9 -7 -1…" at bounding box center [214, 101] width 254 height 150
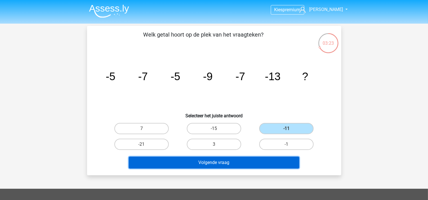
click at [252, 167] on button "Volgende vraag" at bounding box center [214, 163] width 170 height 12
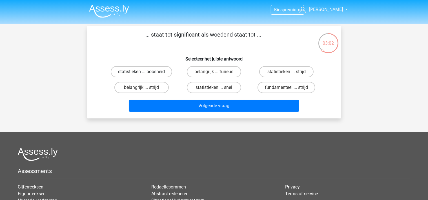
click at [165, 72] on label "statistieken ... boosheid" at bounding box center [141, 71] width 61 height 11
click at [145, 72] on input "statistieken ... boosheid" at bounding box center [143, 74] width 4 height 4
radio input "true"
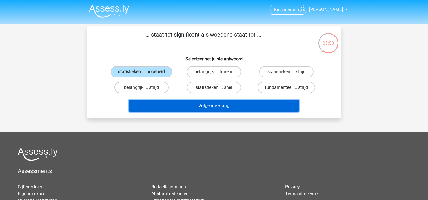
click at [183, 104] on button "Volgende vraag" at bounding box center [214, 106] width 170 height 12
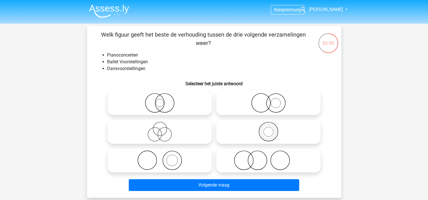
click at [160, 132] on icon at bounding box center [160, 132] width 100 height 20
click at [160, 129] on input "radio" at bounding box center [162, 127] width 4 height 4
radio input "true"
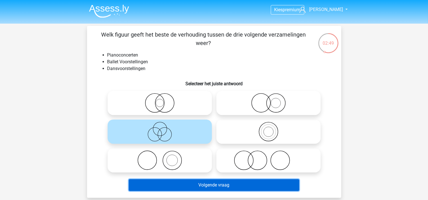
click at [219, 182] on button "Volgende vraag" at bounding box center [214, 185] width 170 height 12
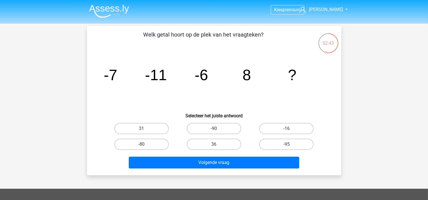
click at [78, 82] on div "Kies premium christopher [EMAIL_ADDRESS][DOMAIN_NAME]" at bounding box center [214, 169] width 428 height 338
click at [230, 144] on label "36" at bounding box center [214, 144] width 54 height 11
click at [217, 145] on input "36" at bounding box center [216, 147] width 4 height 4
radio input "true"
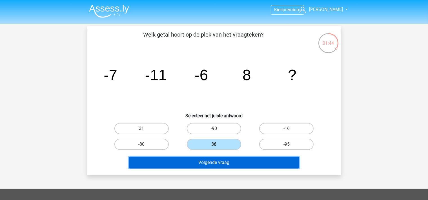
click at [230, 166] on button "Volgende vraag" at bounding box center [214, 163] width 170 height 12
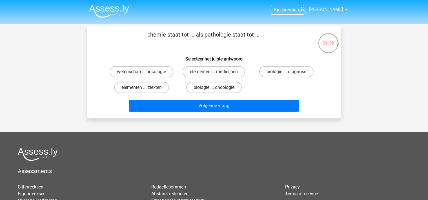
click at [224, 89] on label "biologie ... oncologie" at bounding box center [213, 87] width 55 height 11
click at [217, 89] on input "biologie ... oncologie" at bounding box center [216, 90] width 4 height 4
radio input "true"
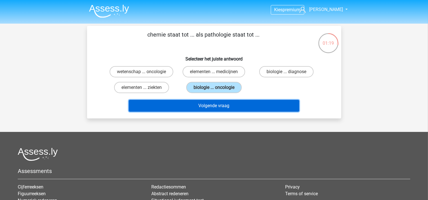
click at [227, 108] on button "Volgende vraag" at bounding box center [214, 106] width 170 height 12
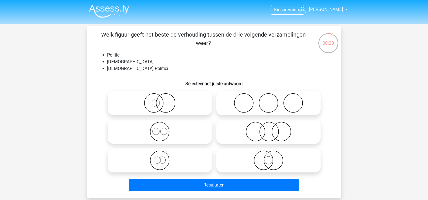
click at [169, 136] on icon at bounding box center [160, 132] width 100 height 20
click at [163, 129] on input "radio" at bounding box center [162, 127] width 4 height 4
radio input "true"
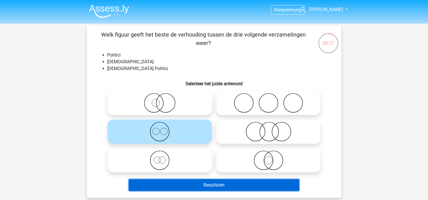
click at [200, 184] on button "Resultaten" at bounding box center [214, 185] width 170 height 12
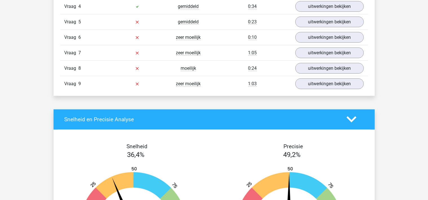
scroll to position [714, 0]
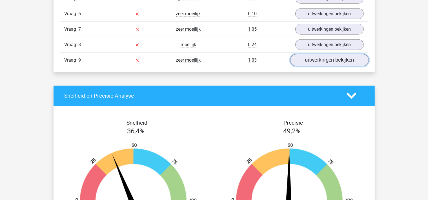
click at [332, 61] on link "uitwerkingen bekijken" at bounding box center [329, 60] width 79 height 12
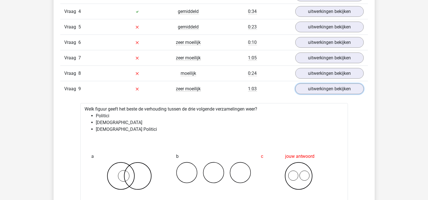
scroll to position [684, 0]
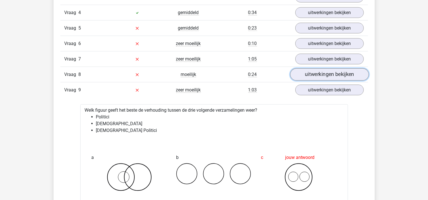
click at [323, 74] on link "uitwerkingen bekijken" at bounding box center [329, 74] width 79 height 12
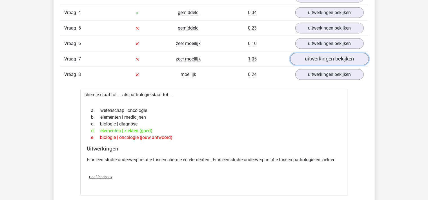
click at [331, 57] on link "uitwerkingen bekijken" at bounding box center [329, 59] width 79 height 12
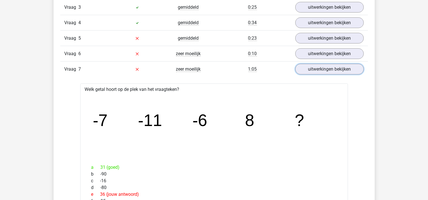
scroll to position [654, 0]
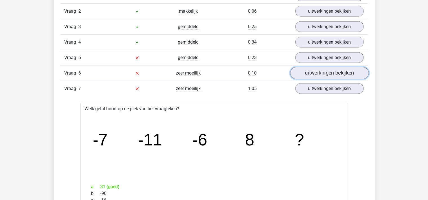
click at [327, 67] on link "uitwerkingen bekijken" at bounding box center [329, 73] width 79 height 12
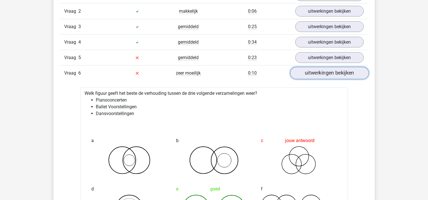
click at [331, 75] on link "uitwerkingen bekijken" at bounding box center [329, 73] width 79 height 12
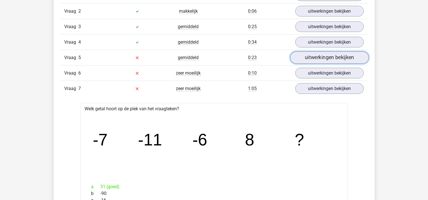
click at [331, 60] on link "uitwerkingen bekijken" at bounding box center [329, 58] width 79 height 12
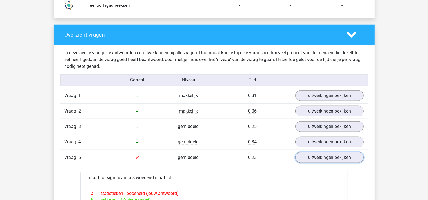
scroll to position [535, 0]
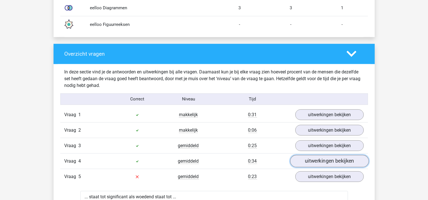
click at [322, 162] on link "uitwerkingen bekijken" at bounding box center [329, 161] width 79 height 12
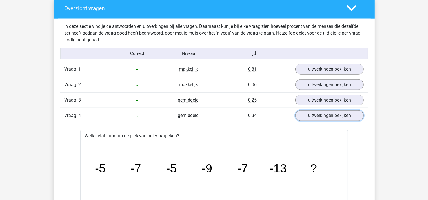
scroll to position [565, 0]
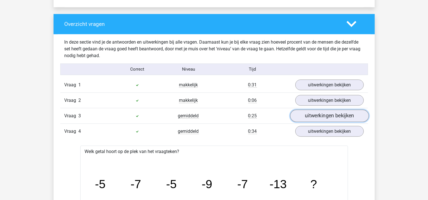
click at [327, 114] on link "uitwerkingen bekijken" at bounding box center [329, 116] width 79 height 12
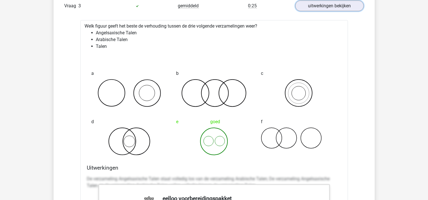
scroll to position [506, 0]
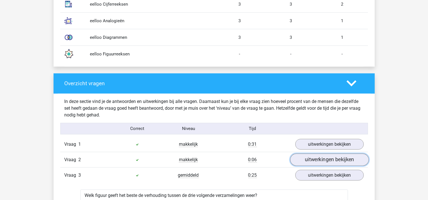
click at [319, 160] on link "uitwerkingen bekijken" at bounding box center [329, 160] width 79 height 12
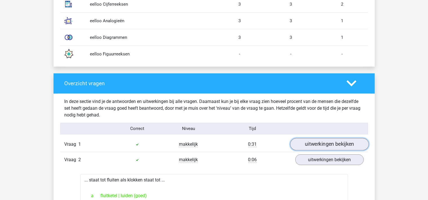
click at [320, 145] on link "uitwerkingen bekijken" at bounding box center [329, 144] width 79 height 12
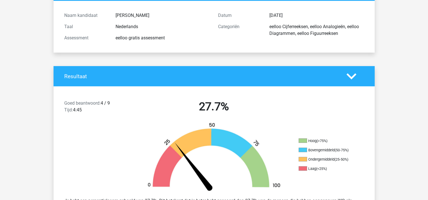
scroll to position [0, 0]
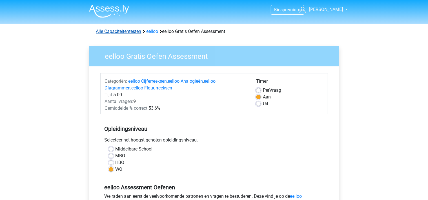
click at [135, 32] on link "Alle Capaciteitentesten" at bounding box center [118, 31] width 45 height 5
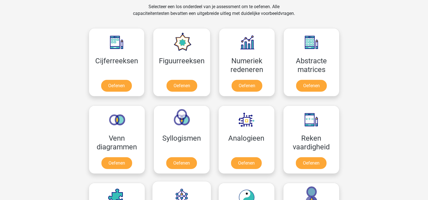
scroll to position [209, 0]
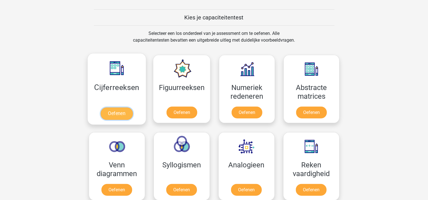
click at [114, 113] on link "Oefenen" at bounding box center [117, 114] width 32 height 12
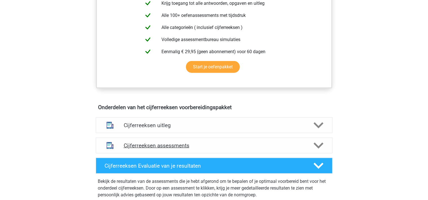
scroll to position [268, 0]
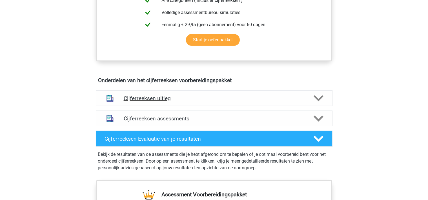
click at [209, 102] on h4 "Cijferreeksen uitleg" at bounding box center [214, 98] width 181 height 6
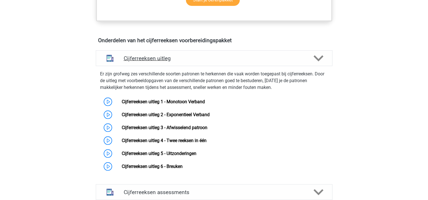
scroll to position [297, 0]
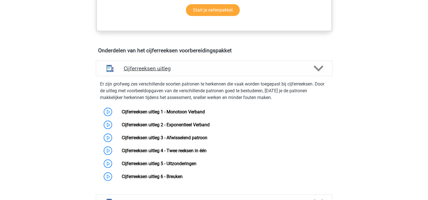
click at [217, 76] on div "Cijferreeksen uitleg" at bounding box center [214, 69] width 237 height 16
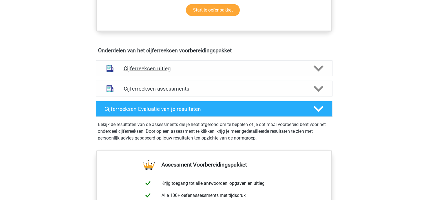
click at [217, 76] on div "Cijferreeksen uitleg" at bounding box center [214, 69] width 237 height 16
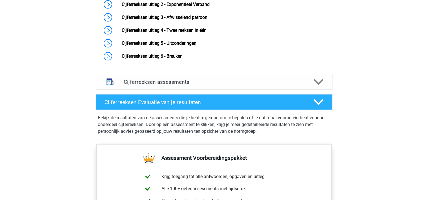
scroll to position [446, 0]
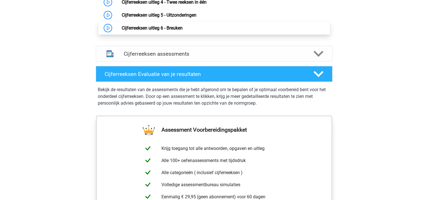
click at [183, 31] on link "Cijferreeksen uitleg 6 - Breuken" at bounding box center [152, 27] width 61 height 5
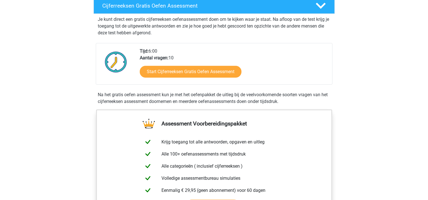
scroll to position [59, 0]
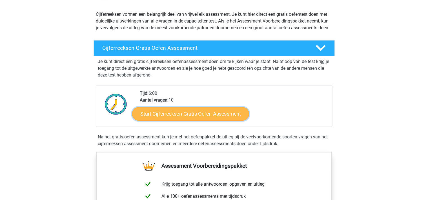
click at [203, 120] on link "Start Cijferreeksen Gratis Oefen Assessment" at bounding box center [190, 114] width 117 height 14
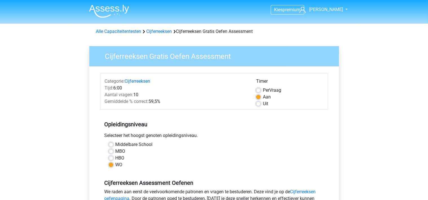
scroll to position [119, 0]
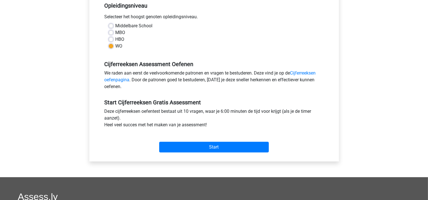
click at [233, 153] on div "Start" at bounding box center [214, 143] width 228 height 24
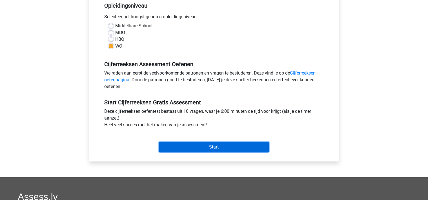
click at [234, 148] on input "Start" at bounding box center [214, 147] width 110 height 11
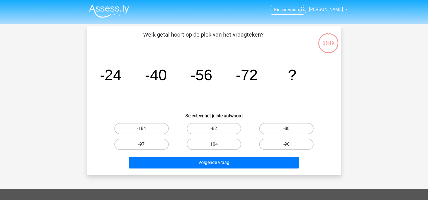
click at [279, 123] on label "-88" at bounding box center [286, 128] width 54 height 11
click at [286, 129] on input "-88" at bounding box center [288, 131] width 4 height 4
radio input "true"
click at [262, 169] on div "Volgende vraag" at bounding box center [213, 164] width 217 height 14
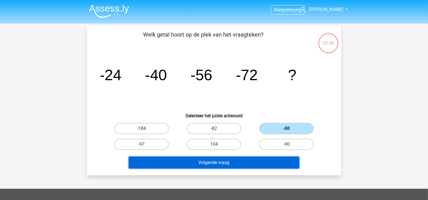
click at [262, 164] on button "Volgende vraag" at bounding box center [214, 163] width 170 height 12
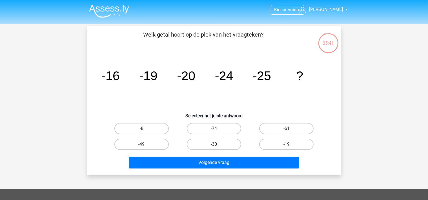
click at [215, 144] on label "-30" at bounding box center [214, 144] width 54 height 11
click at [215, 145] on input "-30" at bounding box center [216, 147] width 4 height 4
radio input "true"
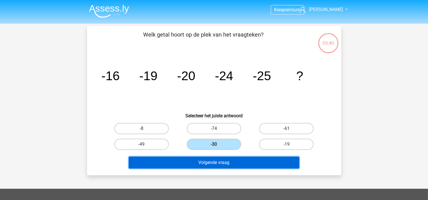
click at [216, 161] on button "Volgende vraag" at bounding box center [214, 163] width 170 height 12
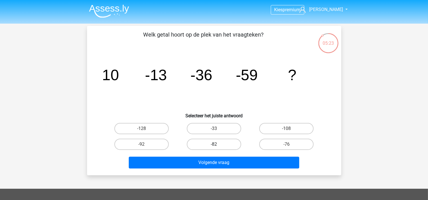
click at [219, 147] on label "-82" at bounding box center [214, 144] width 54 height 11
click at [217, 147] on input "-82" at bounding box center [216, 147] width 4 height 4
radio input "true"
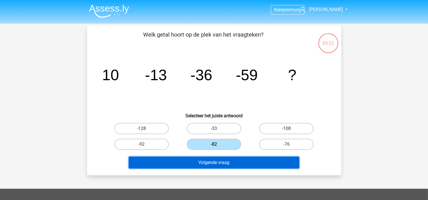
click at [256, 160] on button "Volgende vraag" at bounding box center [214, 163] width 170 height 12
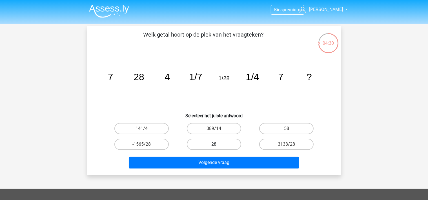
click at [230, 150] on label "28" at bounding box center [214, 144] width 54 height 11
click at [217, 148] on input "28" at bounding box center [216, 147] width 4 height 4
radio input "true"
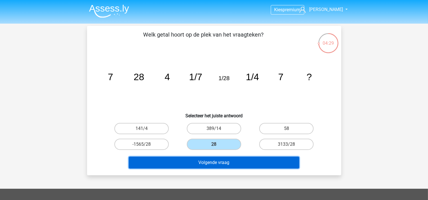
click at [229, 164] on button "Volgende vraag" at bounding box center [214, 163] width 170 height 12
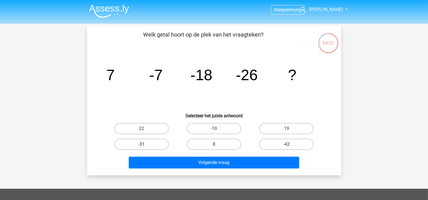
click at [156, 146] on label "-31" at bounding box center [141, 144] width 54 height 11
click at [145, 146] on input "-31" at bounding box center [143, 147] width 4 height 4
radio input "true"
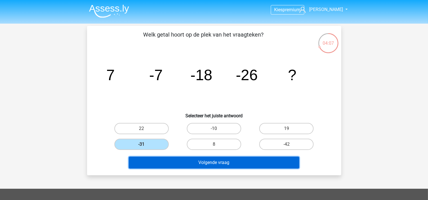
click at [195, 160] on button "Volgende vraag" at bounding box center [214, 163] width 170 height 12
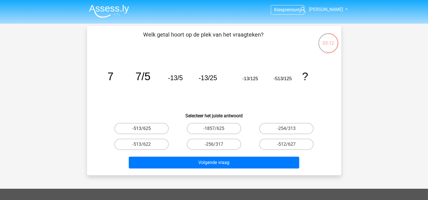
click at [159, 131] on label "-513/625" at bounding box center [141, 128] width 54 height 11
click at [145, 131] on input "-513/625" at bounding box center [143, 131] width 4 height 4
radio input "true"
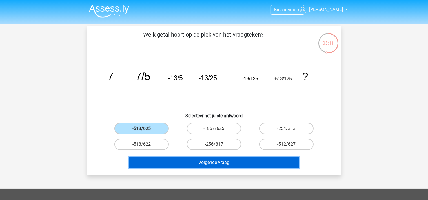
click at [201, 165] on button "Volgende vraag" at bounding box center [214, 163] width 170 height 12
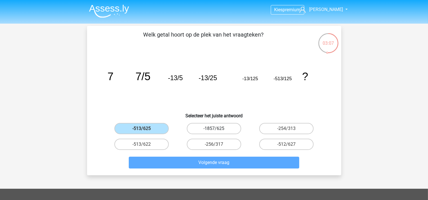
click at [218, 127] on label "-1857/625" at bounding box center [214, 128] width 54 height 11
click at [217, 129] on input "-1857/625" at bounding box center [216, 131] width 4 height 4
radio input "true"
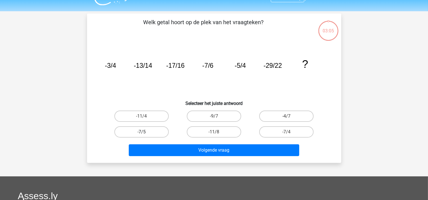
scroll to position [20, 0]
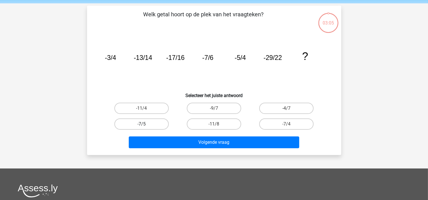
click at [150, 127] on label "-7/5" at bounding box center [141, 124] width 54 height 11
click at [145, 127] on input "-7/5" at bounding box center [143, 126] width 4 height 4
radio input "true"
click at [155, 108] on label "-11/4" at bounding box center [141, 108] width 54 height 11
click at [145, 108] on input "-11/4" at bounding box center [143, 110] width 4 height 4
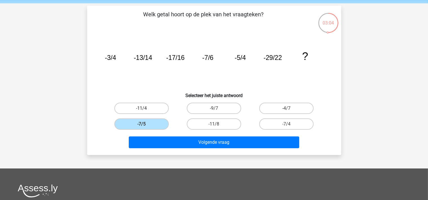
radio input "true"
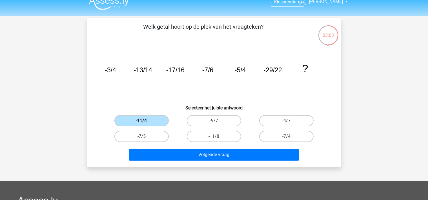
scroll to position [0, 0]
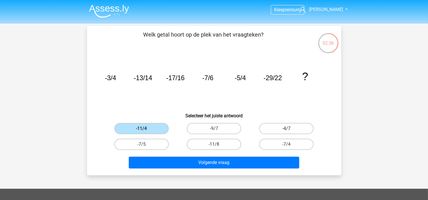
click at [307, 127] on label "-4/7" at bounding box center [286, 128] width 54 height 11
click at [290, 129] on input "-4/7" at bounding box center [288, 131] width 4 height 4
radio input "true"
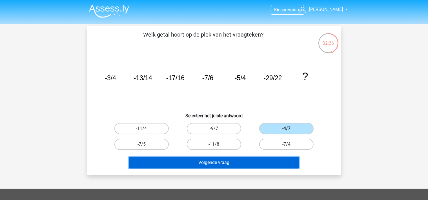
click at [276, 166] on button "Volgende vraag" at bounding box center [214, 163] width 170 height 12
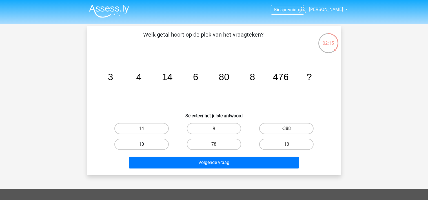
click at [164, 145] on label "10" at bounding box center [141, 144] width 54 height 11
click at [145, 145] on input "10" at bounding box center [143, 147] width 4 height 4
radio input "true"
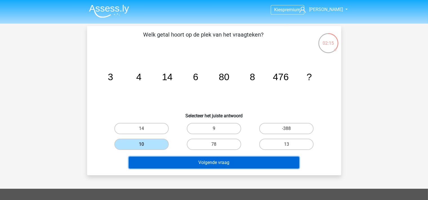
click at [200, 159] on button "Volgende vraag" at bounding box center [214, 163] width 170 height 12
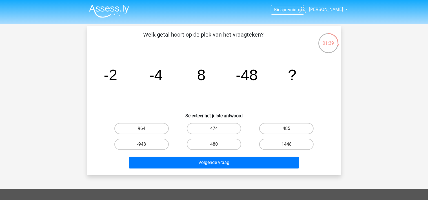
click at [206, 150] on div "480" at bounding box center [214, 145] width 72 height 16
click at [211, 145] on label "480" at bounding box center [214, 144] width 54 height 11
click at [214, 145] on input "480" at bounding box center [216, 147] width 4 height 4
radio input "true"
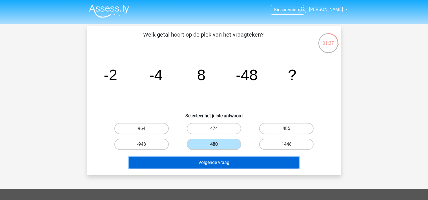
click at [218, 161] on button "Volgende vraag" at bounding box center [214, 163] width 170 height 12
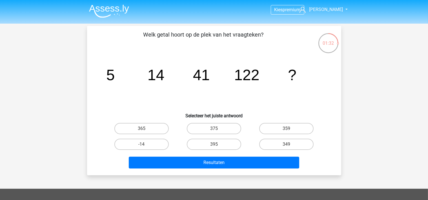
click at [110, 100] on icon "image/svg+xml 5 14 41 122 ?" at bounding box center [214, 80] width 227 height 57
click at [295, 131] on label "359" at bounding box center [286, 128] width 54 height 11
click at [290, 131] on input "359" at bounding box center [288, 131] width 4 height 4
radio input "true"
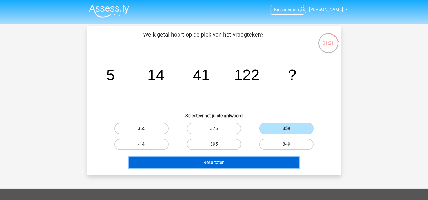
click at [266, 163] on button "Resultaten" at bounding box center [214, 163] width 170 height 12
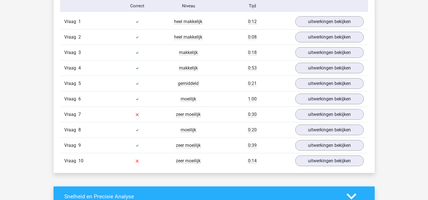
scroll to position [535, 0]
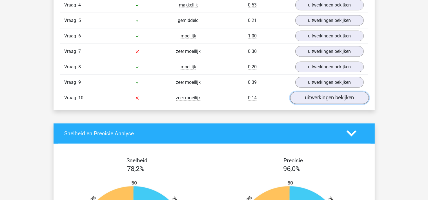
click at [318, 98] on link "uitwerkingen bekijken" at bounding box center [329, 98] width 79 height 12
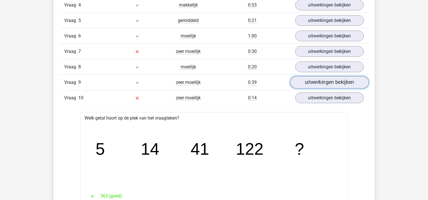
click at [327, 86] on link "uitwerkingen bekijken" at bounding box center [329, 82] width 79 height 12
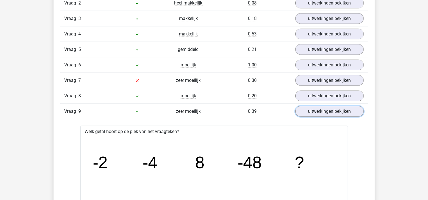
scroll to position [506, 0]
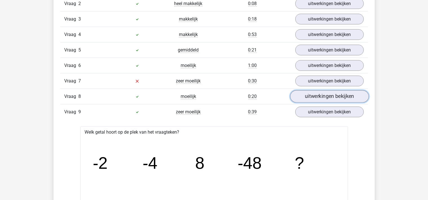
click at [329, 96] on link "uitwerkingen bekijken" at bounding box center [329, 96] width 79 height 12
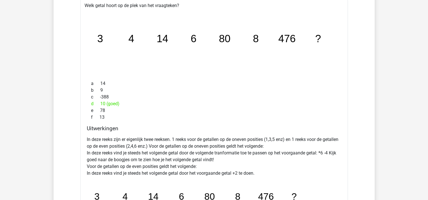
scroll to position [595, 0]
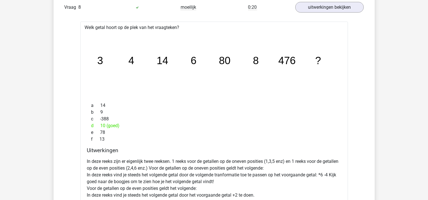
click at [307, 111] on div "b 9" at bounding box center [214, 112] width 254 height 7
click at [255, 114] on div "b 9" at bounding box center [214, 112] width 254 height 7
drag, startPoint x: 98, startPoint y: 123, endPoint x: 104, endPoint y: 123, distance: 6.5
click at [103, 123] on div "d 10 (goed)" at bounding box center [214, 126] width 254 height 7
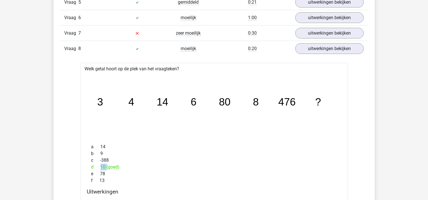
scroll to position [535, 0]
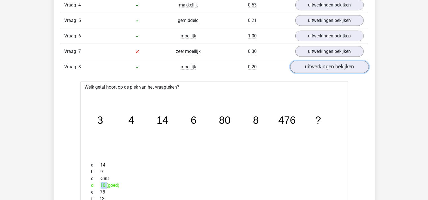
click at [308, 69] on link "uitwerkingen bekijken" at bounding box center [329, 67] width 79 height 12
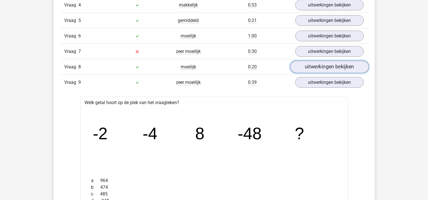
click at [310, 66] on link "uitwerkingen bekijken" at bounding box center [329, 67] width 79 height 12
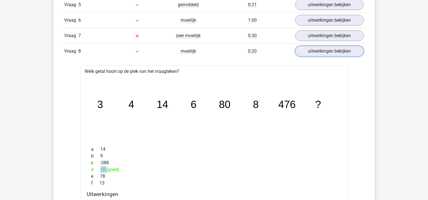
scroll to position [565, 0]
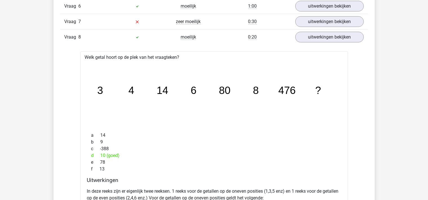
click at [103, 90] on tspan "6" at bounding box center [100, 91] width 6 height 12
click at [103, 89] on tspan "8" at bounding box center [100, 91] width 6 height 12
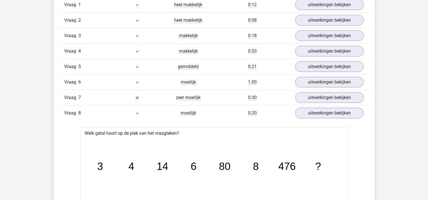
scroll to position [476, 0]
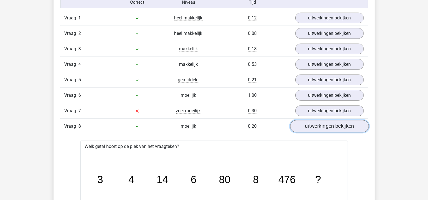
click at [316, 128] on link "uitwerkingen bekijken" at bounding box center [329, 126] width 79 height 12
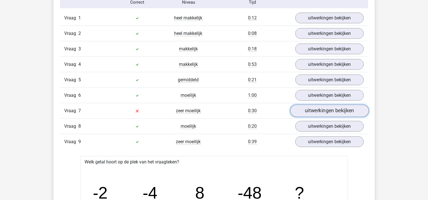
click at [333, 109] on link "uitwerkingen bekijken" at bounding box center [329, 111] width 79 height 12
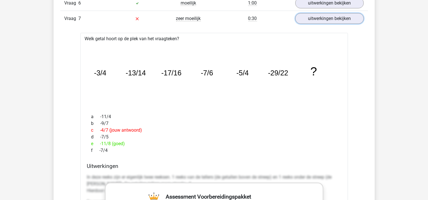
scroll to position [565, 0]
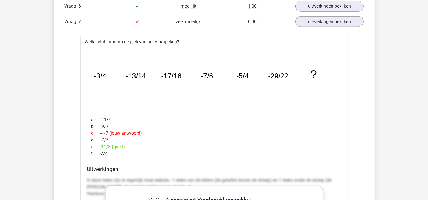
click at [332, 28] on div "Vraag 7 zeer moeilijk 0:30 uitwerkingen bekijken" at bounding box center [214, 21] width 308 height 15
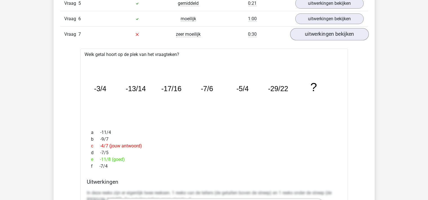
scroll to position [535, 0]
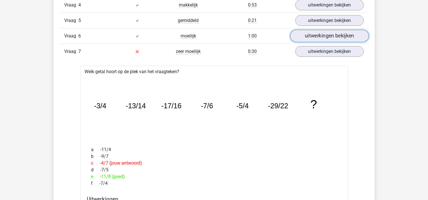
click at [327, 31] on link "uitwerkingen bekijken" at bounding box center [329, 36] width 79 height 12
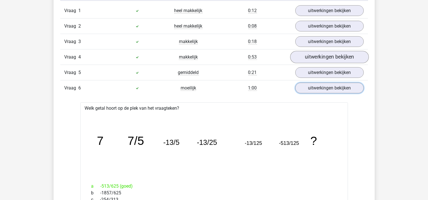
scroll to position [476, 0]
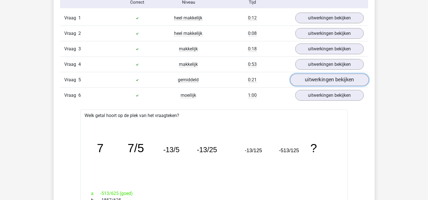
click at [322, 78] on link "uitwerkingen bekijken" at bounding box center [329, 80] width 79 height 12
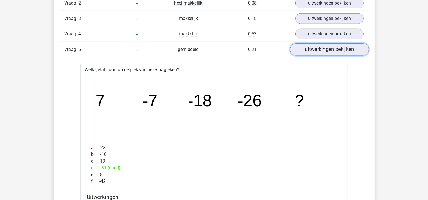
scroll to position [446, 0]
